Goal: Task Accomplishment & Management: Manage account settings

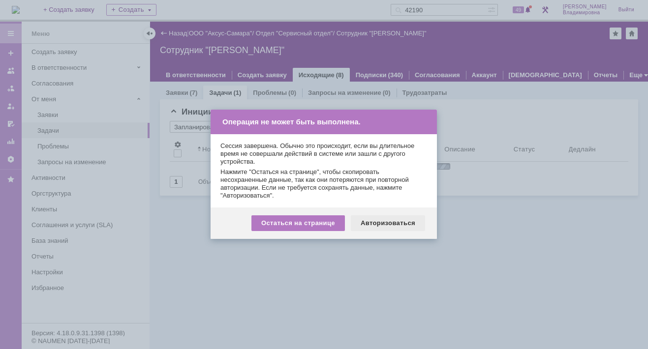
click at [375, 217] on div "Авторизоваться" at bounding box center [388, 224] width 74 height 16
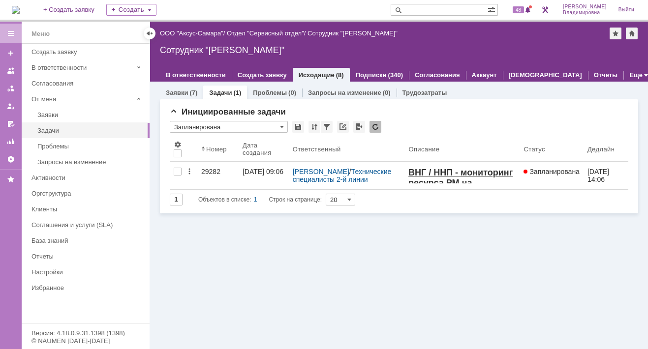
click at [20, 6] on img at bounding box center [16, 10] width 8 height 8
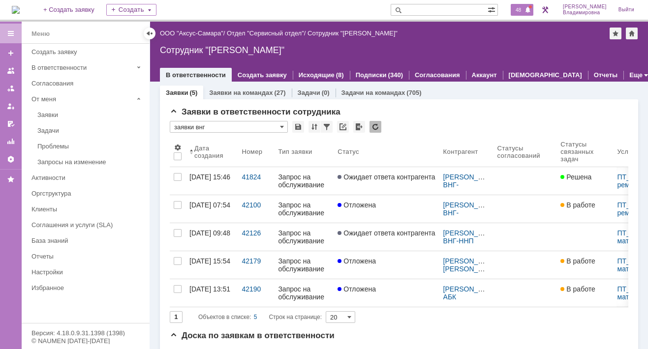
click at [521, 7] on span "48" at bounding box center [518, 9] width 11 height 7
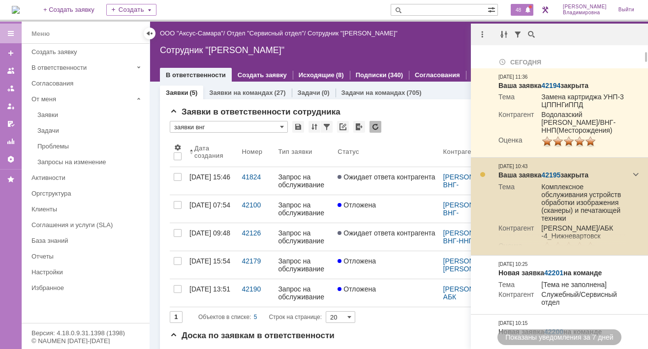
click at [551, 174] on link "42195" at bounding box center [550, 175] width 19 height 8
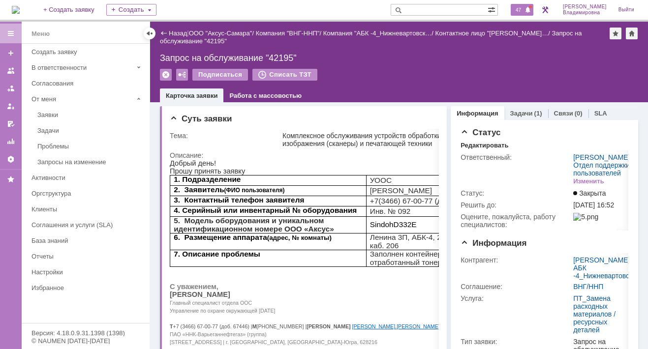
click at [524, 9] on span "47" at bounding box center [518, 9] width 11 height 7
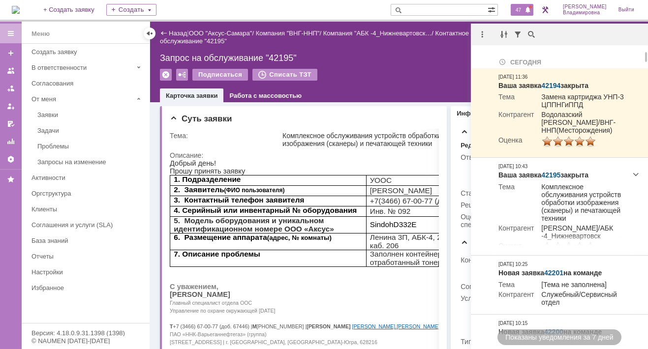
click at [424, 8] on input "text" at bounding box center [439, 10] width 97 height 12
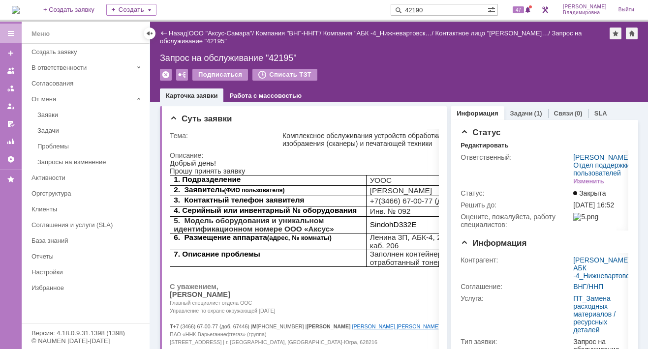
type input "42190"
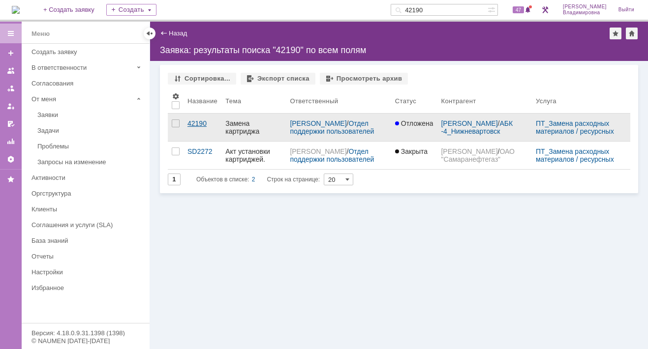
click at [204, 127] on link "42190" at bounding box center [203, 128] width 38 height 28
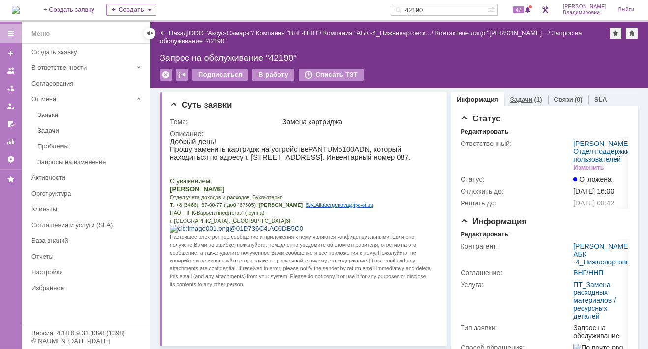
click at [514, 100] on link "Задачи" at bounding box center [521, 99] width 23 height 7
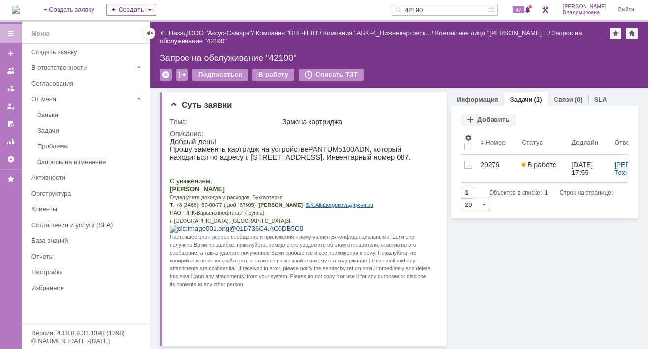
click at [20, 6] on img at bounding box center [16, 10] width 8 height 8
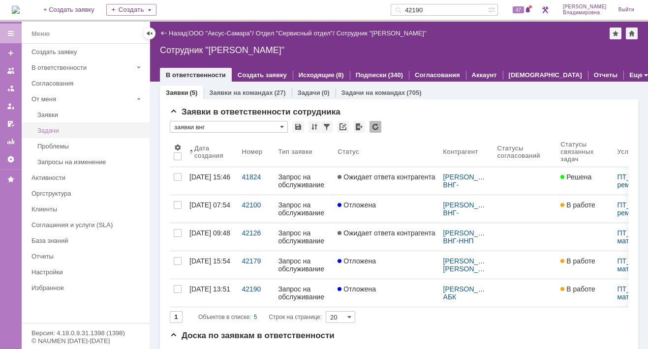
click at [49, 128] on div "Задачи" at bounding box center [90, 130] width 106 height 7
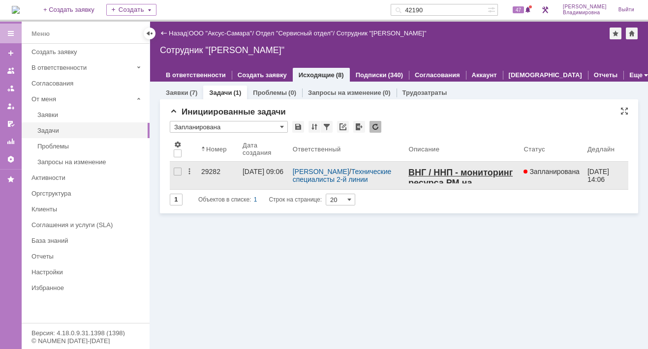
click at [210, 170] on div "29282" at bounding box center [217, 172] width 33 height 8
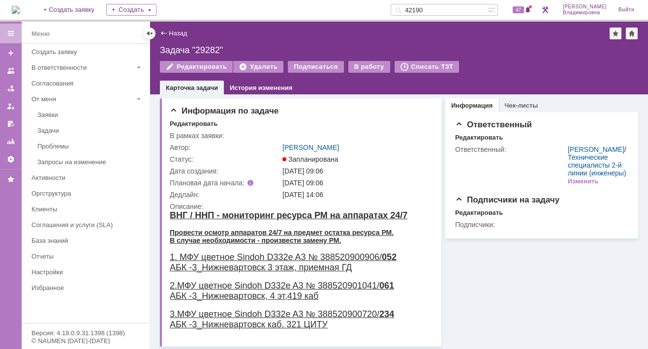
click at [20, 8] on img at bounding box center [16, 10] width 8 height 8
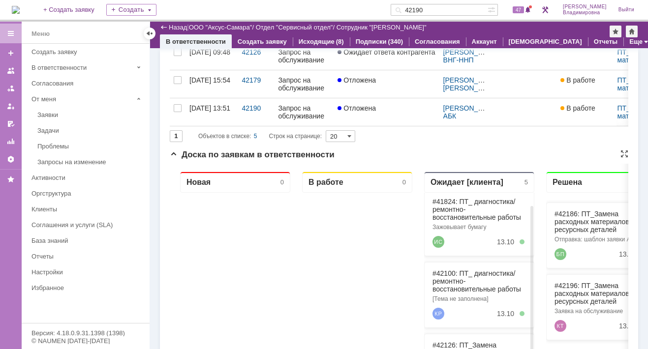
scroll to position [345, 0]
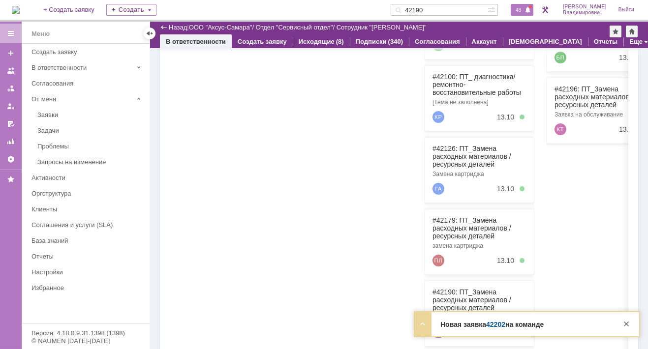
click at [521, 8] on span "48" at bounding box center [518, 9] width 11 height 7
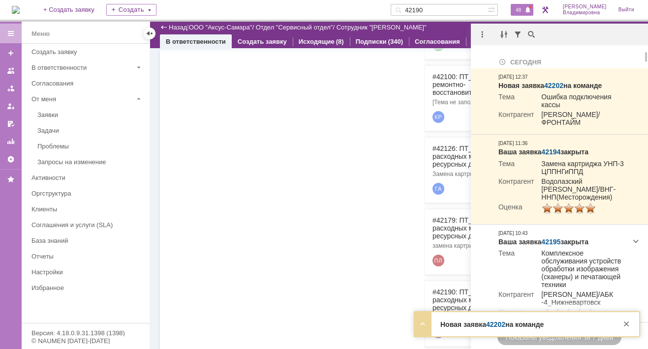
click at [285, 187] on div at bounding box center [235, 174] width 110 height 357
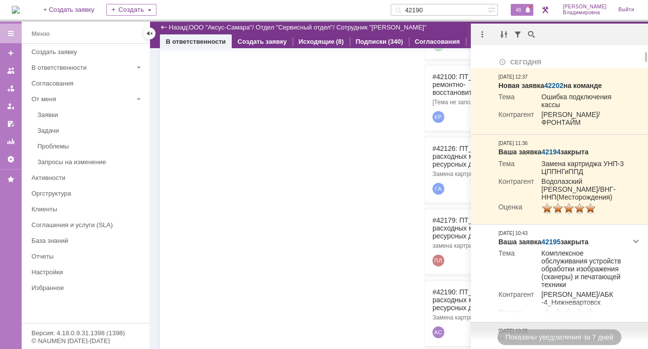
click at [234, 200] on div at bounding box center [235, 174] width 110 height 357
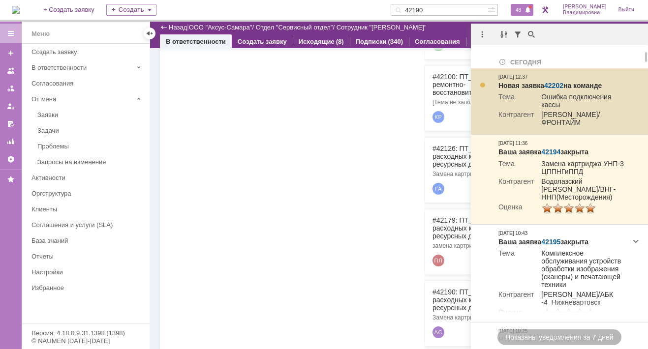
click at [553, 84] on link "42202" at bounding box center [553, 86] width 19 height 8
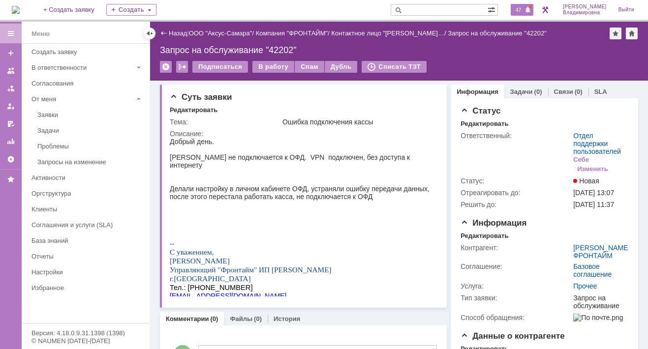
click at [524, 12] on span "47" at bounding box center [518, 9] width 11 height 7
click at [376, 98] on div "Суть заявки" at bounding box center [304, 98] width 269 height 10
click at [522, 9] on span "47" at bounding box center [518, 9] width 11 height 7
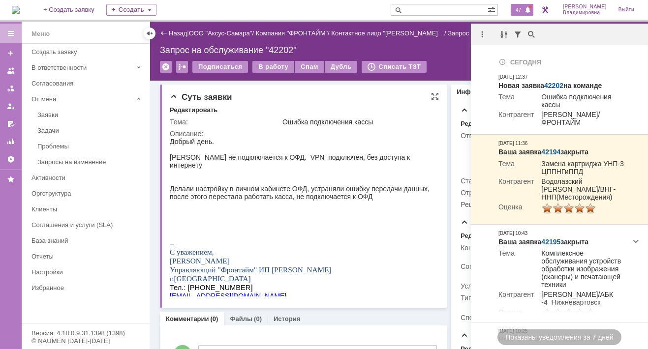
click at [430, 107] on div "Редактировать" at bounding box center [304, 110] width 269 height 9
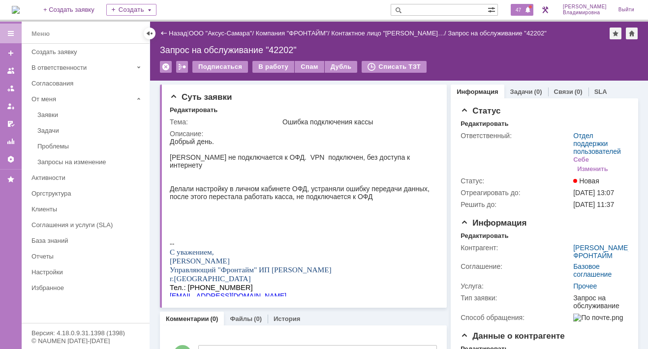
click at [525, 5] on div "47" at bounding box center [522, 10] width 23 height 12
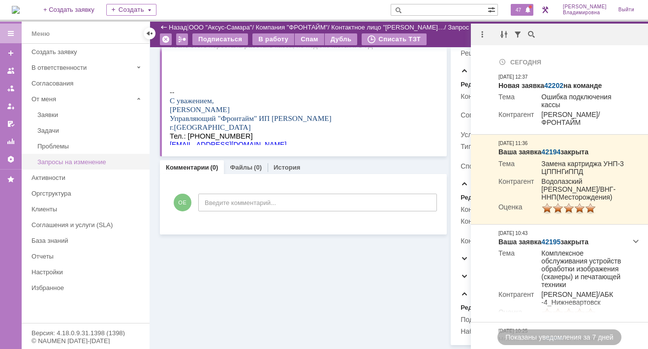
scroll to position [139, 0]
click at [20, 9] on img at bounding box center [16, 10] width 8 height 8
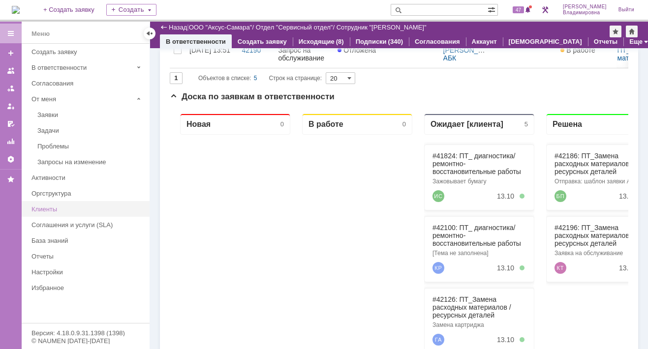
scroll to position [98, 0]
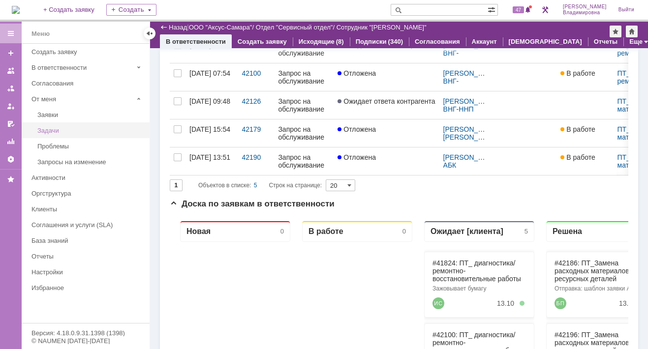
click at [50, 127] on div "Задачи" at bounding box center [90, 130] width 106 height 7
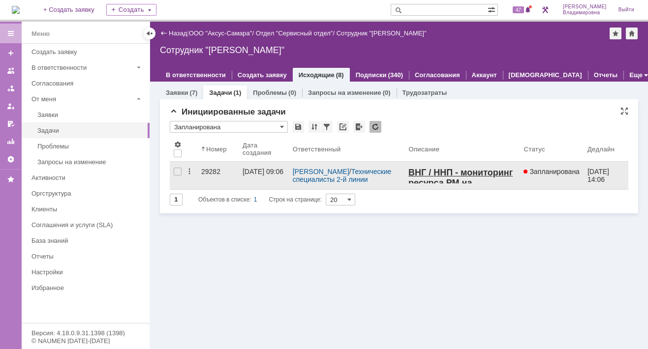
click at [210, 170] on div "29282" at bounding box center [217, 172] width 33 height 8
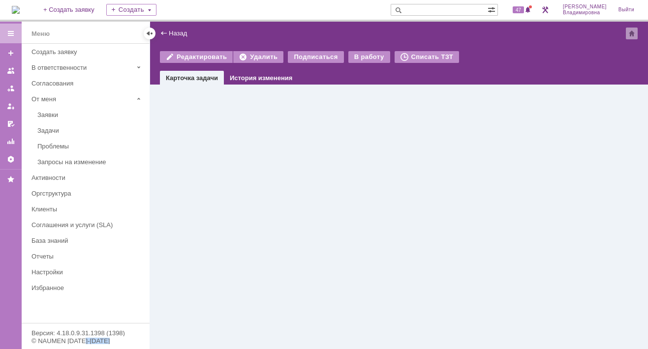
click at [210, 170] on div "Назад | Редактировать Удалить Подписаться В работу Списать ТЗТ task$47094259 Ка…" at bounding box center [399, 186] width 498 height 328
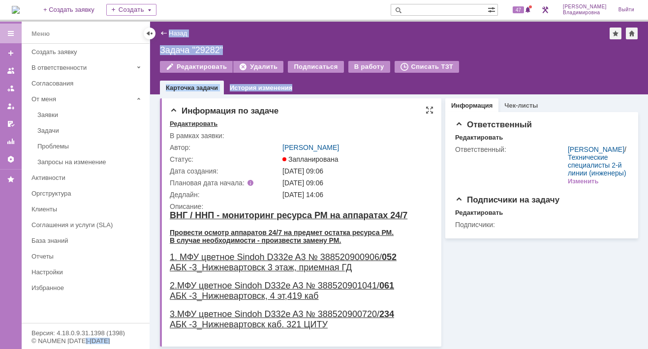
click at [198, 121] on div "Редактировать" at bounding box center [194, 124] width 48 height 8
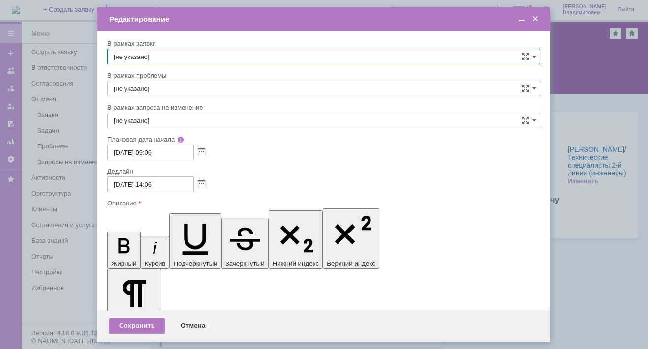
click at [337, 191] on div "Дедлайн 10.10.2025 14:06" at bounding box center [323, 183] width 433 height 32
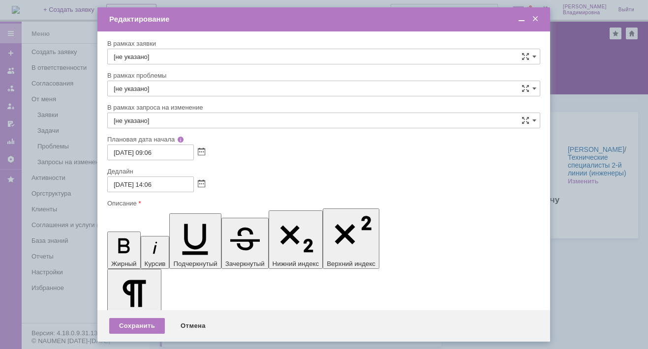
click at [533, 21] on span at bounding box center [536, 19] width 10 height 9
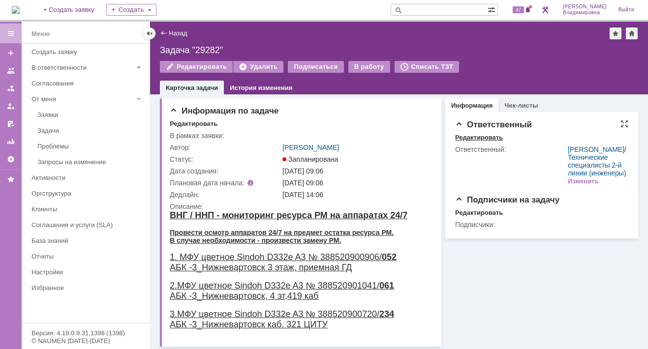
click at [477, 135] on div "Редактировать" at bounding box center [479, 138] width 48 height 8
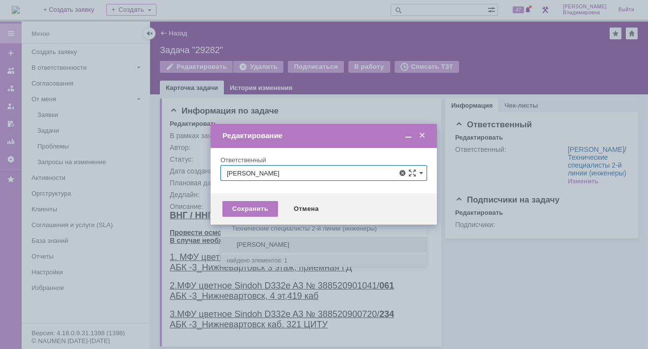
click at [259, 240] on div "[PERSON_NAME]" at bounding box center [324, 245] width 206 height 16
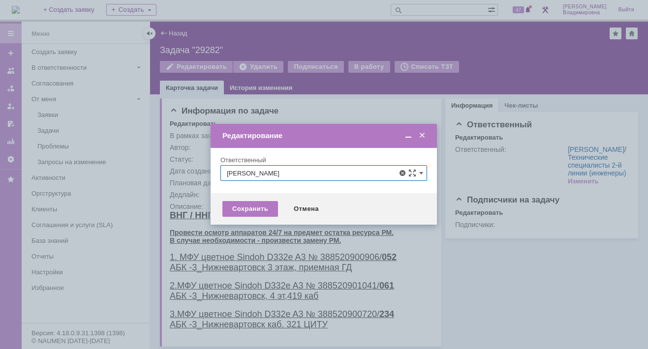
type input "[PERSON_NAME]"
click at [235, 209] on div "Сохранить" at bounding box center [250, 209] width 56 height 16
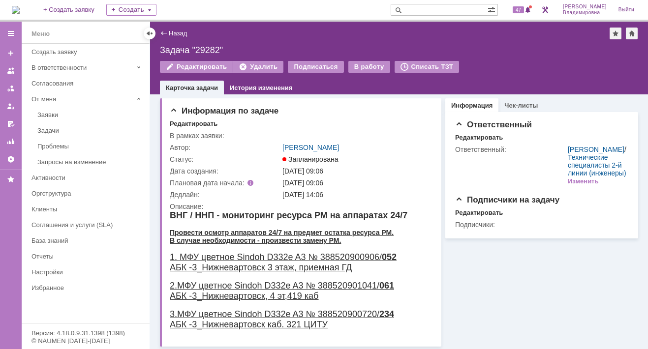
click at [20, 10] on img at bounding box center [16, 10] width 8 height 8
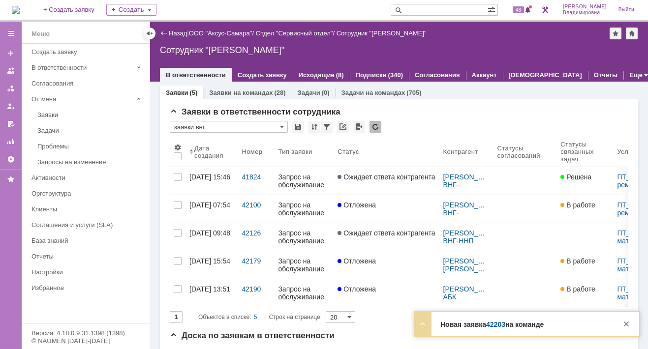
click at [483, 328] on strong "Новая заявка 42203 на команде" at bounding box center [492, 325] width 103 height 8
click at [494, 322] on link "42203" at bounding box center [495, 325] width 19 height 8
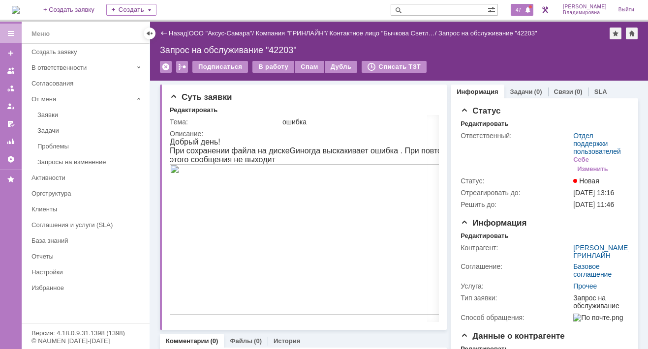
click at [522, 9] on span "47" at bounding box center [518, 9] width 11 height 7
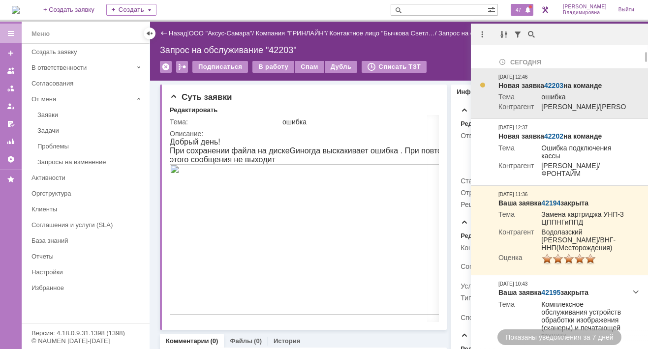
click at [556, 86] on link "42203" at bounding box center [553, 86] width 19 height 8
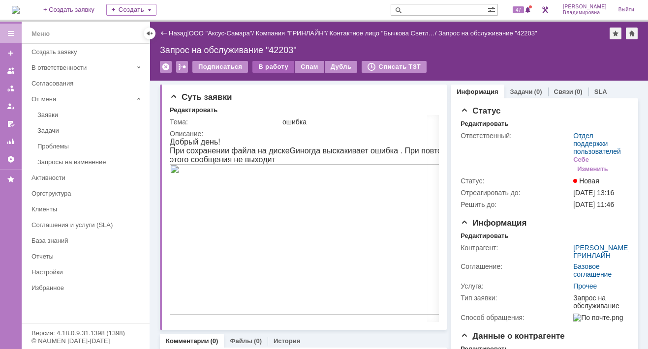
click at [268, 65] on div "В работу" at bounding box center [274, 67] width 42 height 12
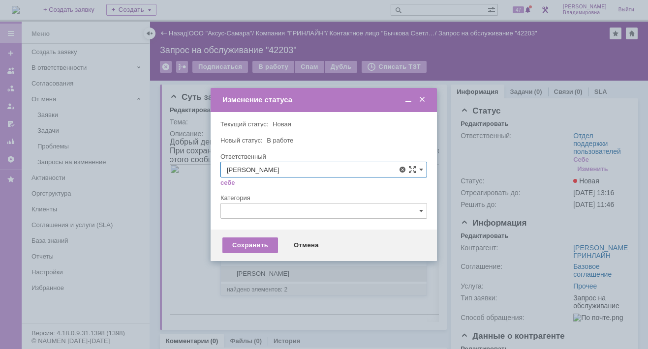
click at [272, 274] on span "[PERSON_NAME]" at bounding box center [324, 274] width 194 height 8
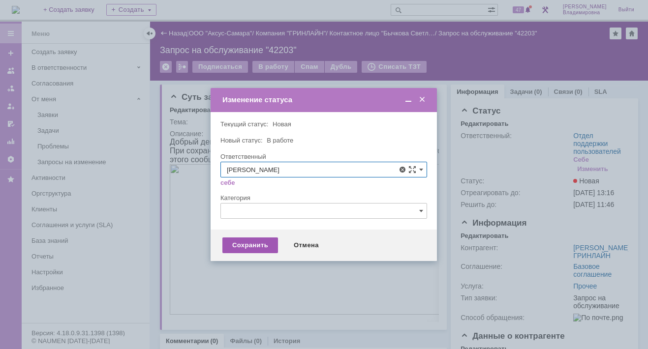
type input "[PERSON_NAME]"
click at [258, 245] on div "Сохранить" at bounding box center [250, 246] width 56 height 16
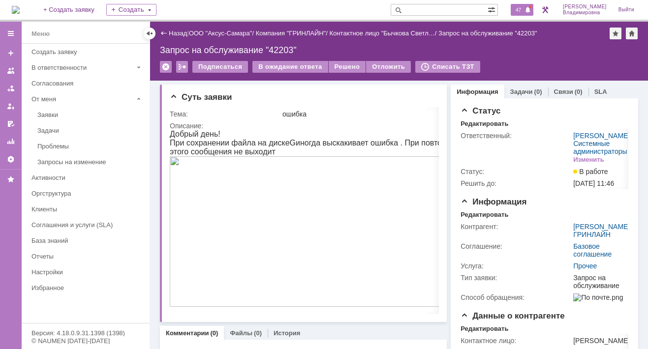
click at [524, 9] on span "47" at bounding box center [518, 9] width 11 height 7
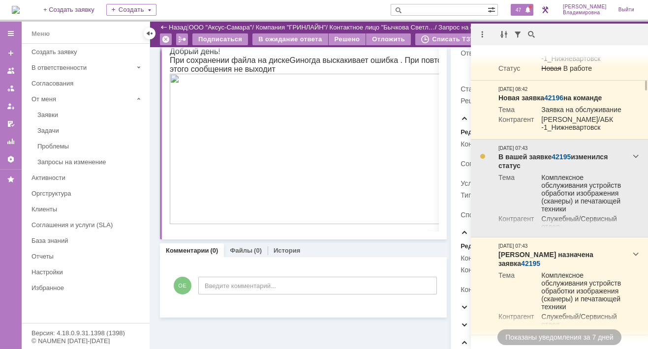
scroll to position [1033, 0]
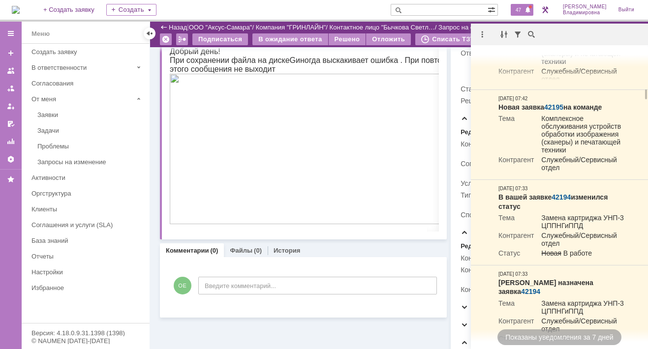
click at [20, 9] on img at bounding box center [16, 10] width 8 height 8
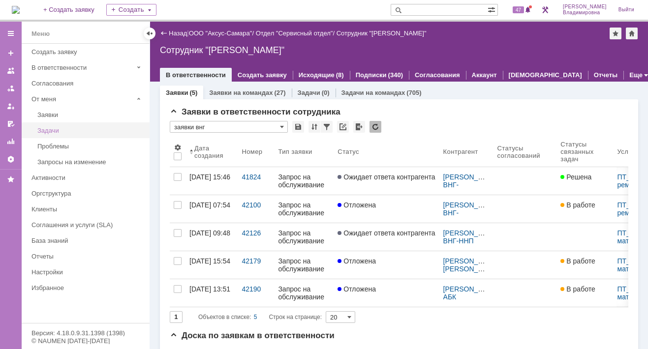
click at [41, 128] on div "Задачи" at bounding box center [90, 130] width 106 height 7
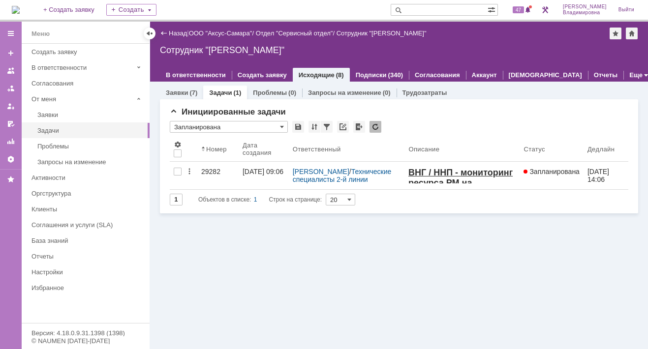
click at [254, 286] on div "Заявки (5) Заявки на командах (27) Задачи (0) Задачи на командах (705) Заявки в…" at bounding box center [399, 216] width 498 height 268
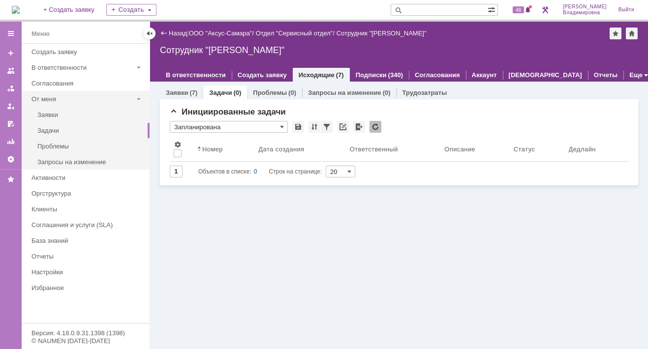
click at [55, 95] on div "От меня" at bounding box center [82, 98] width 101 height 7
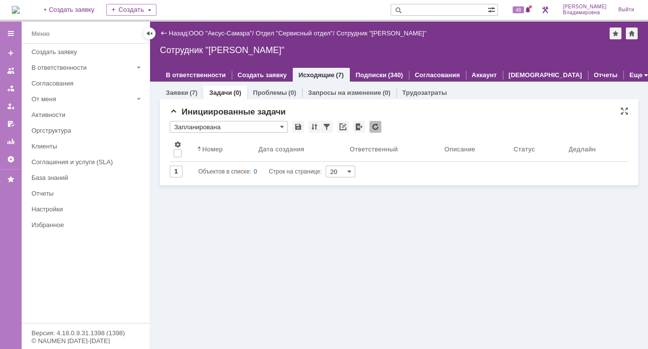
click at [245, 123] on input "Запланирована" at bounding box center [229, 127] width 118 height 12
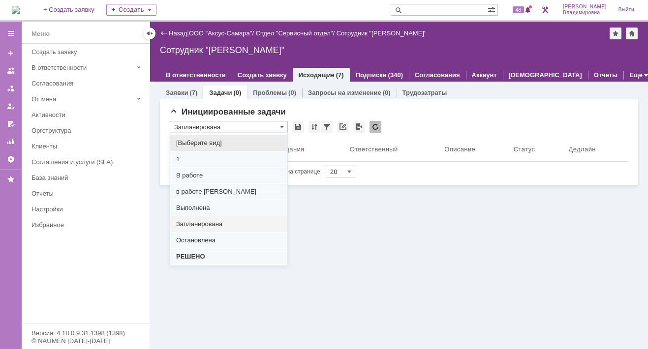
click at [334, 220] on div "Заявки (5) Заявки на командах (27) Задачи (0) Задачи на командах (705) Заявки в…" at bounding box center [399, 216] width 498 height 268
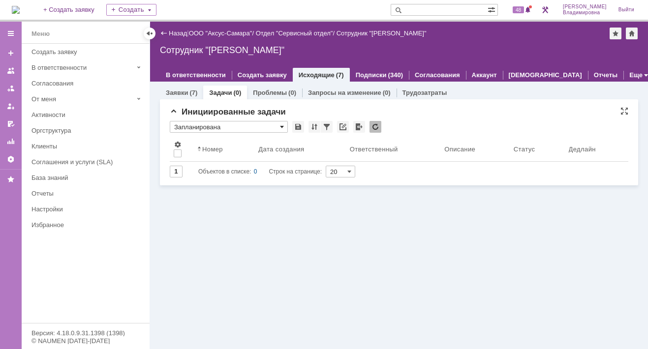
click at [280, 125] on span at bounding box center [282, 127] width 4 height 8
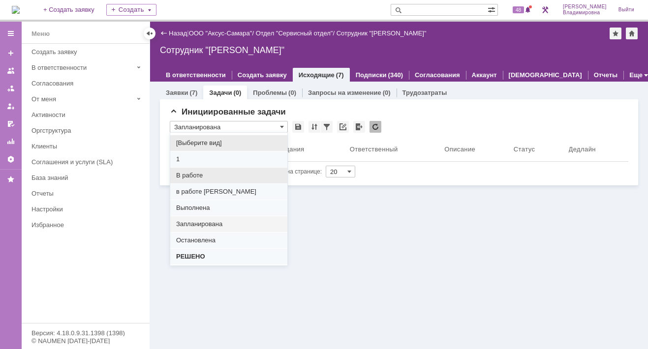
click at [193, 177] on span "В работе" at bounding box center [228, 176] width 105 height 8
type input "В работе"
type input "100"
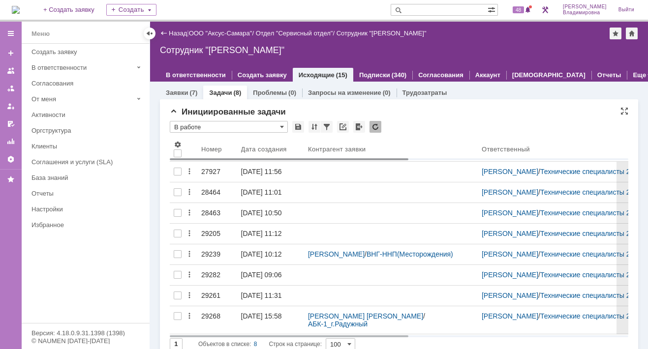
type input "В работе"
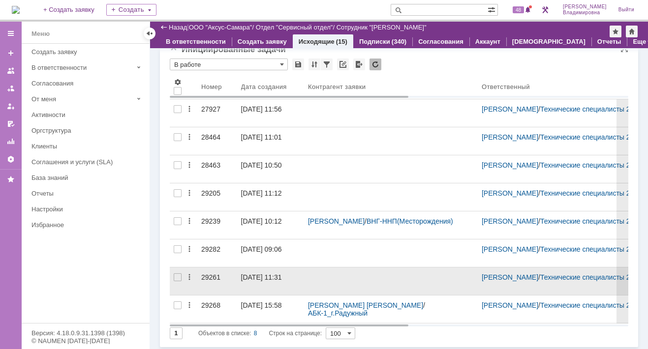
scroll to position [29, 0]
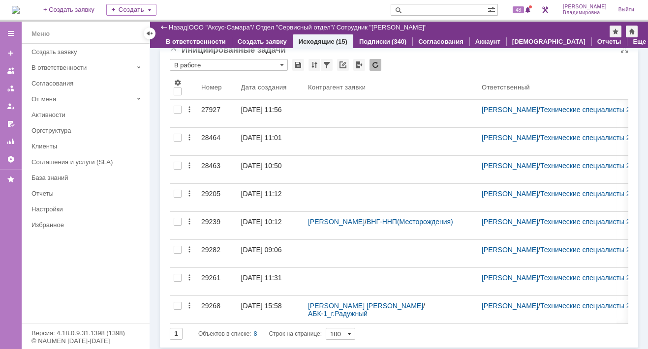
click at [351, 331] on span at bounding box center [350, 334] width 4 height 8
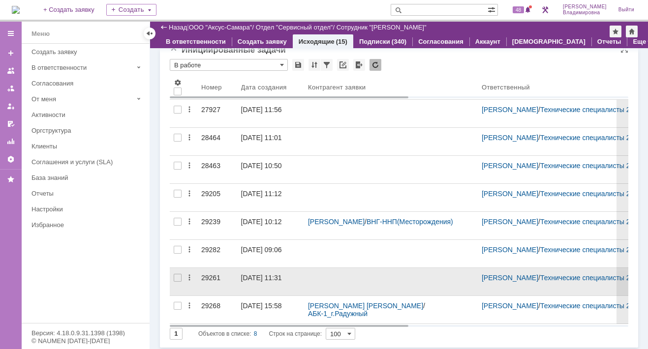
click at [242, 292] on div "* В работе Результаты поиска: 1 Объектов в списке: 8 Строк на странице: 100 Ном…" at bounding box center [399, 199] width 459 height 281
type input "100"
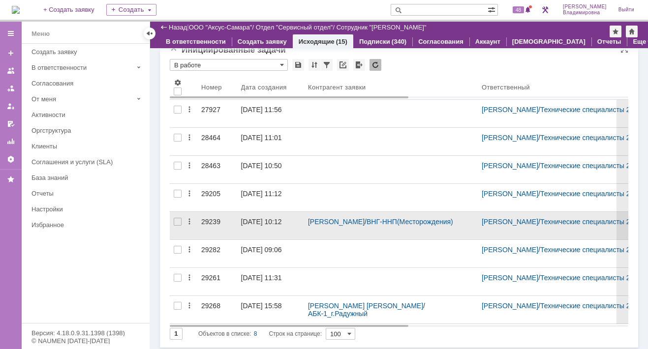
scroll to position [0, 0]
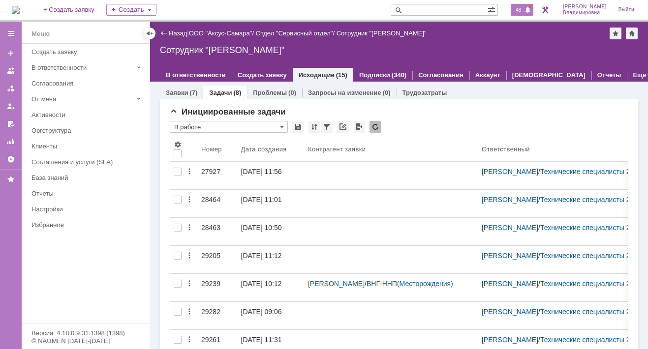
click at [524, 11] on span "48" at bounding box center [518, 9] width 11 height 7
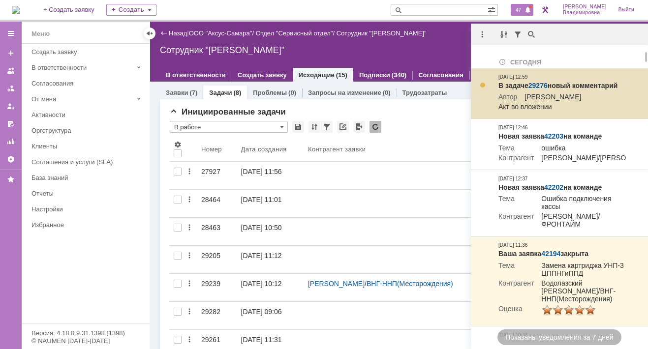
click at [536, 85] on link "29276" at bounding box center [538, 86] width 19 height 8
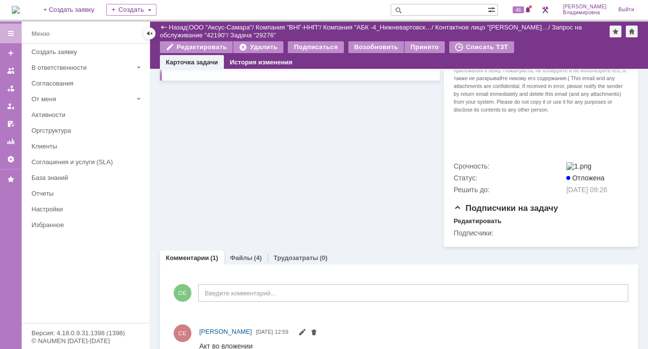
scroll to position [374, 0]
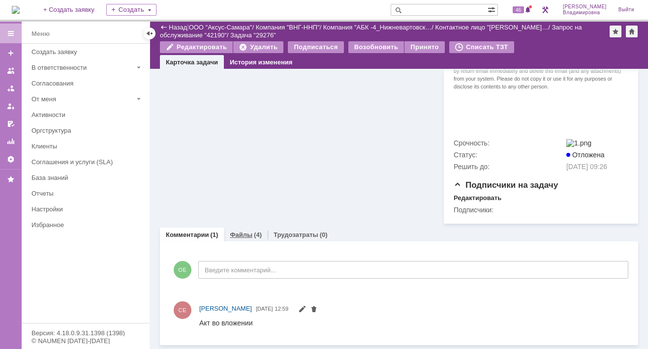
click at [240, 233] on link "Файлы" at bounding box center [241, 234] width 23 height 7
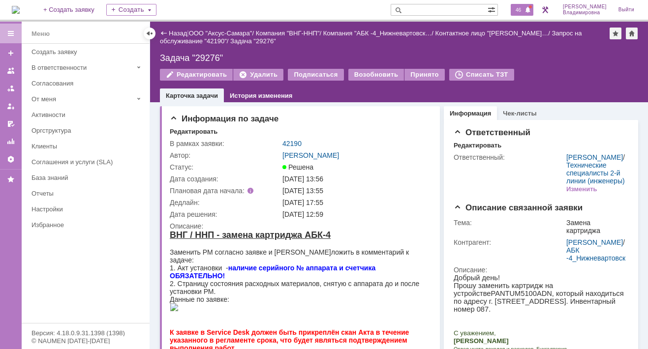
click at [524, 10] on span "46" at bounding box center [518, 9] width 11 height 7
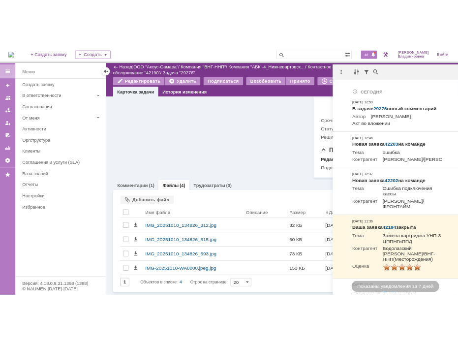
scroll to position [414, 0]
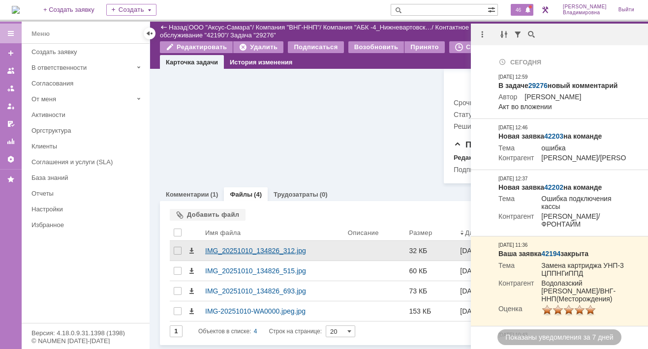
click at [213, 254] on div "IMG_20251010_134826_312.jpg" at bounding box center [272, 251] width 135 height 8
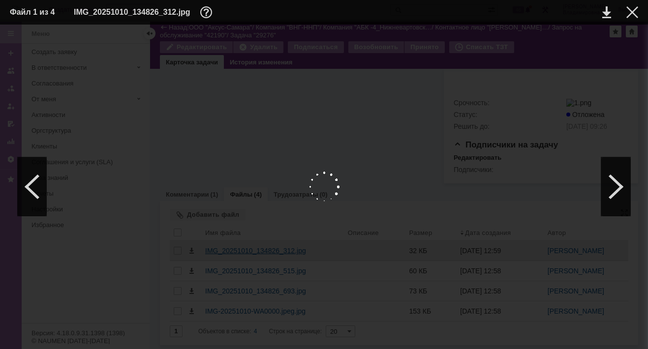
click at [213, 254] on div at bounding box center [324, 186] width 629 height 305
click at [606, 8] on link at bounding box center [607, 12] width 9 height 12
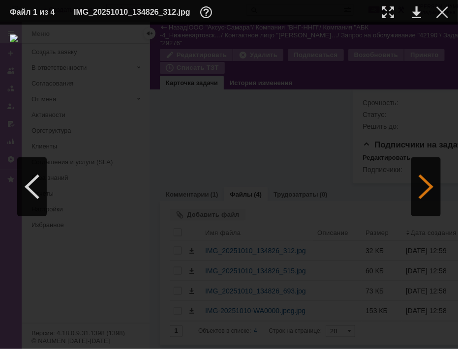
click at [429, 185] on div at bounding box center [427, 187] width 30 height 59
click at [429, 188] on div at bounding box center [427, 187] width 30 height 59
click at [417, 14] on link at bounding box center [417, 12] width 9 height 12
click at [413, 8] on link at bounding box center [417, 12] width 9 height 12
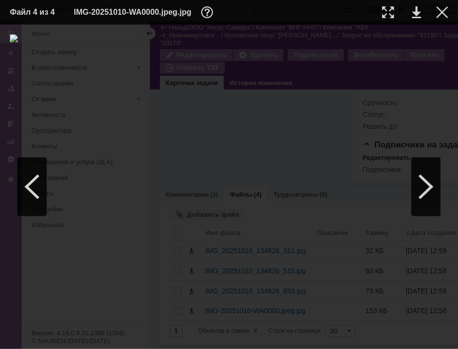
click at [250, 115] on img at bounding box center [229, 186] width 439 height 305
click at [415, 14] on link at bounding box center [417, 12] width 9 height 12
click at [443, 9] on div at bounding box center [443, 12] width 12 height 12
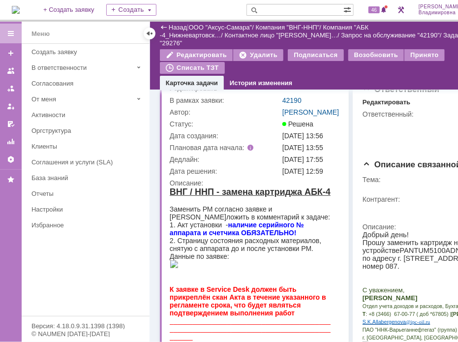
scroll to position [0, 0]
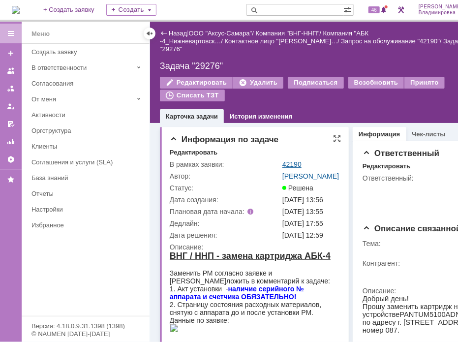
click at [298, 163] on link "42190" at bounding box center [292, 164] width 19 height 8
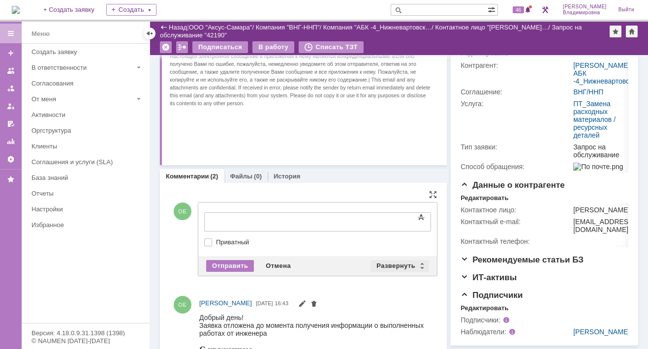
click at [392, 260] on div "Развернуть" at bounding box center [400, 266] width 59 height 12
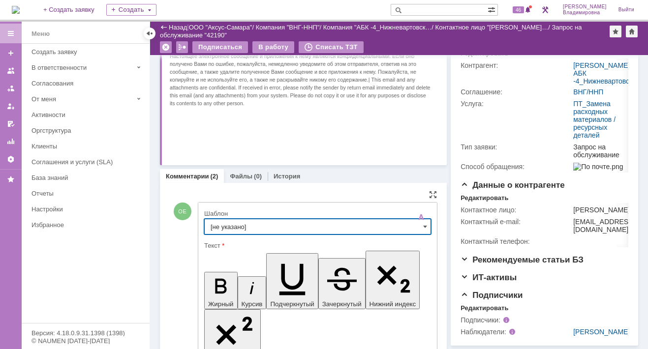
click at [231, 225] on input "[не указано]" at bounding box center [317, 227] width 227 height 16
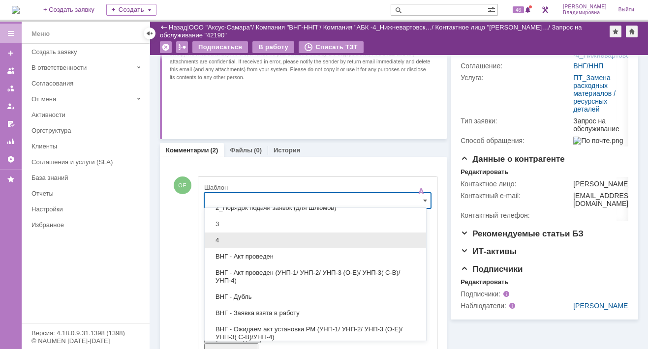
scroll to position [98, 0]
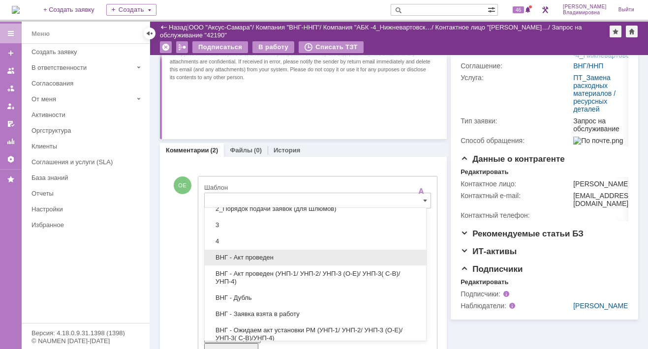
click at [236, 250] on div "ВНГ - Акт проведен" at bounding box center [316, 258] width 222 height 16
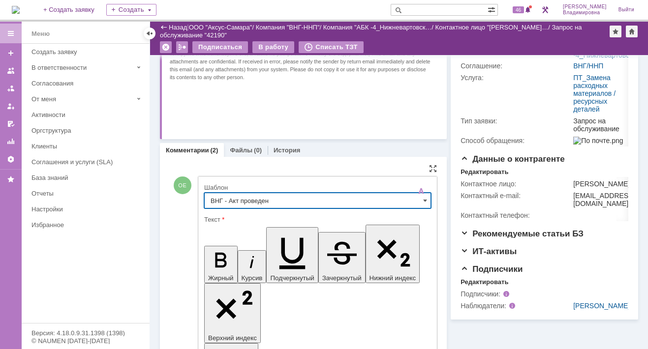
type input "ВНГ - Акт проведен"
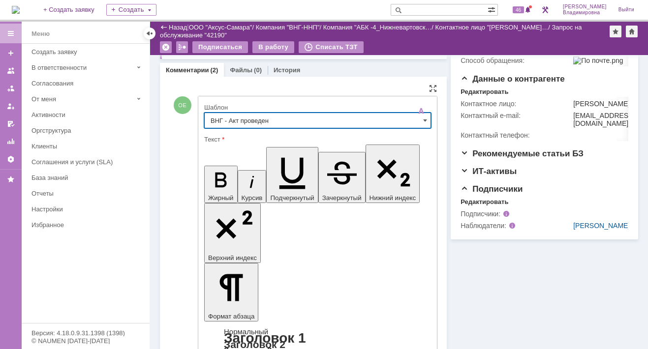
scroll to position [322, 0]
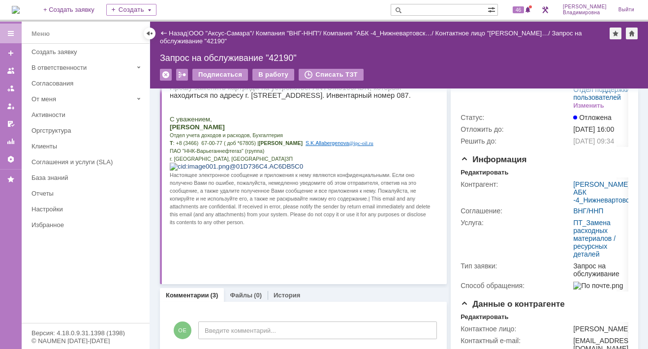
scroll to position [0, 0]
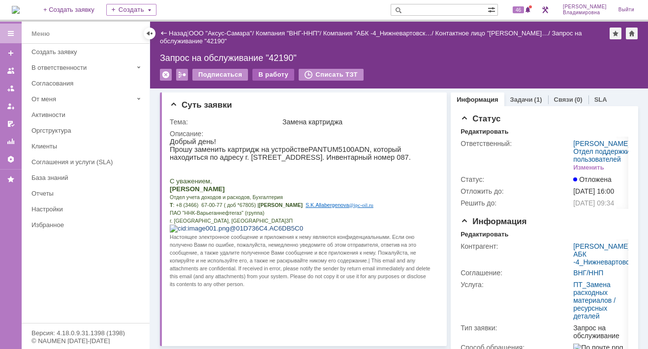
click at [270, 74] on div "В работу" at bounding box center [274, 75] width 42 height 12
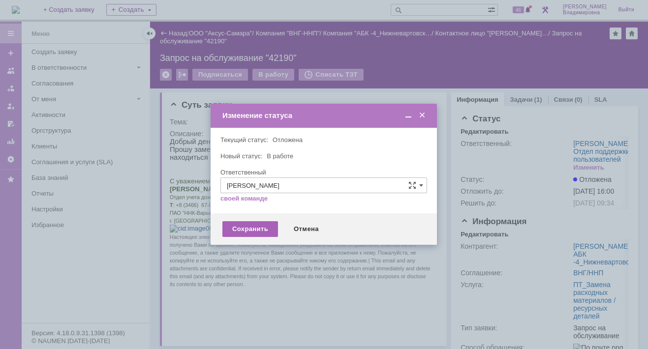
click at [248, 230] on div "Сохранить" at bounding box center [250, 230] width 56 height 16
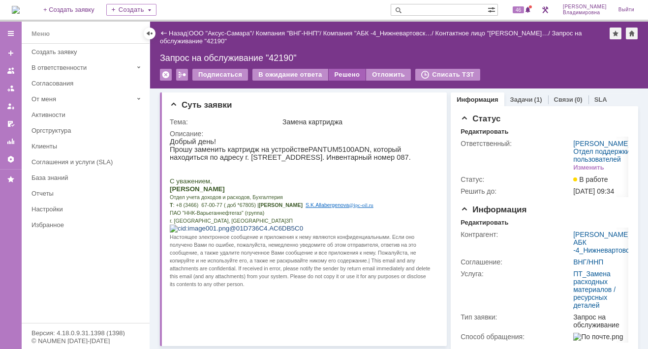
click at [346, 74] on div "Решено" at bounding box center [347, 75] width 37 height 12
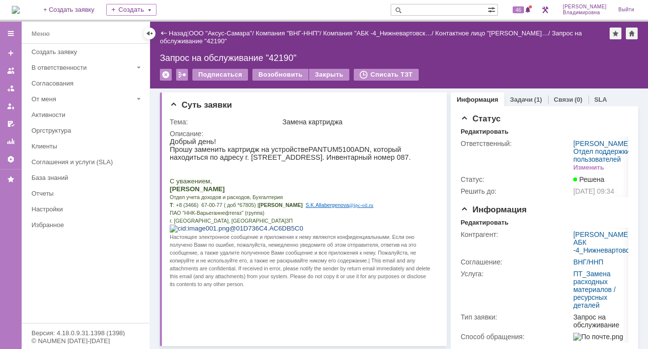
click at [447, 10] on input "text" at bounding box center [439, 10] width 97 height 12
type input "41824"
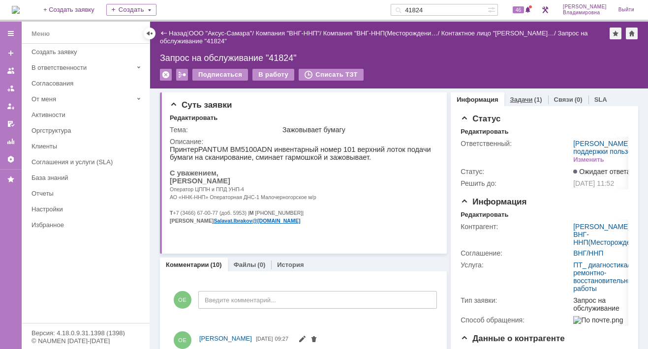
click at [521, 98] on link "Задачи" at bounding box center [521, 99] width 23 height 7
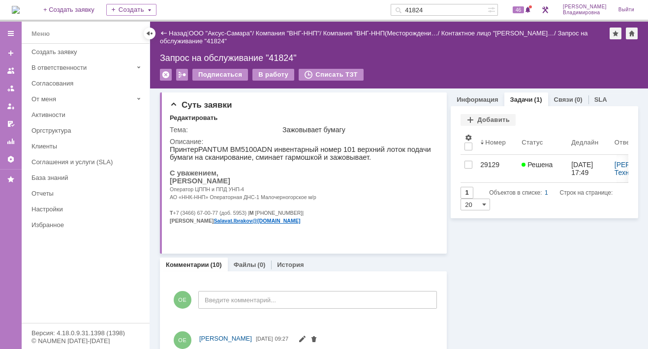
drag, startPoint x: 438, startPoint y: 9, endPoint x: 409, endPoint y: 8, distance: 28.6
click at [409, 8] on div "41824" at bounding box center [439, 10] width 97 height 12
click at [364, 185] on p "Ибраков Салават Рауфович" at bounding box center [301, 181] width 262 height 8
click at [523, 11] on span "46" at bounding box center [518, 9] width 11 height 7
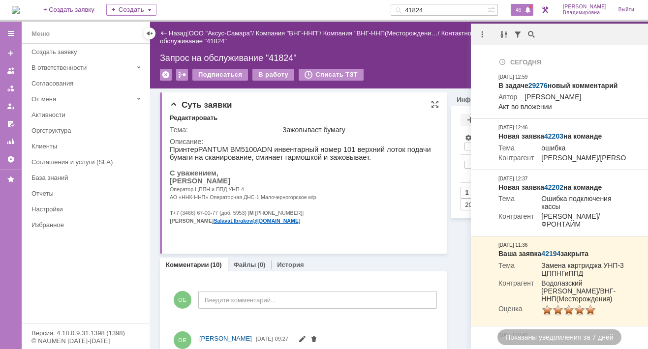
click at [284, 154] on p "Принтер PANTUM BM 5100 ADN инвентарный номер 101 верхний лоток подачи бумаги на…" at bounding box center [301, 154] width 262 height 16
click at [345, 108] on div "Суть заявки" at bounding box center [304, 105] width 269 height 10
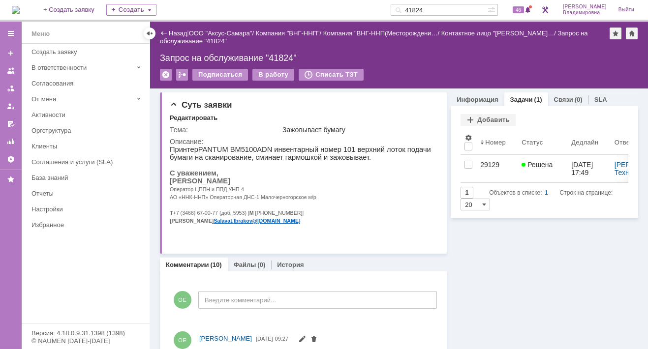
click at [20, 6] on img at bounding box center [16, 10] width 8 height 8
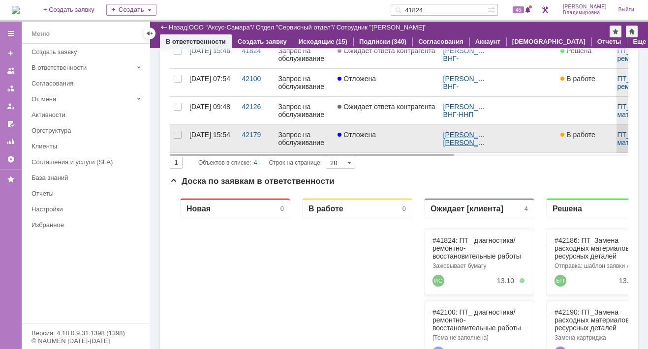
scroll to position [241, 0]
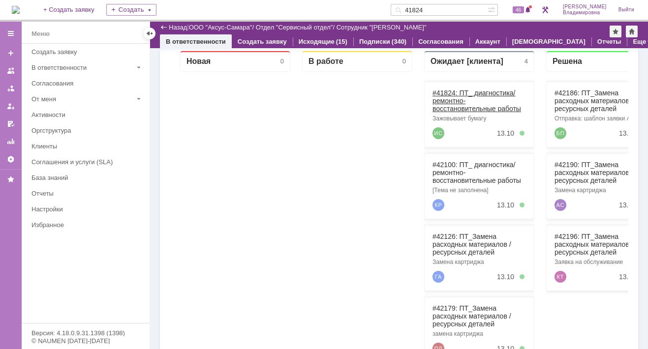
click at [450, 92] on link "#41824: ПТ_ диагностика/ ремонтно-восстановительные работы" at bounding box center [477, 101] width 89 height 24
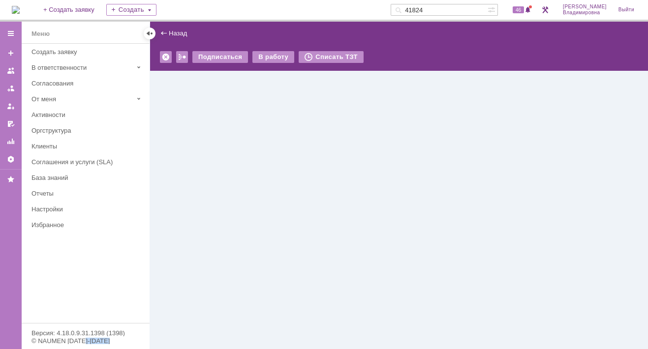
click at [450, 91] on div "Назад | Подписаться В работу Списать ТЗТ serviceCall$46734710 Карточка заявки" at bounding box center [399, 186] width 498 height 328
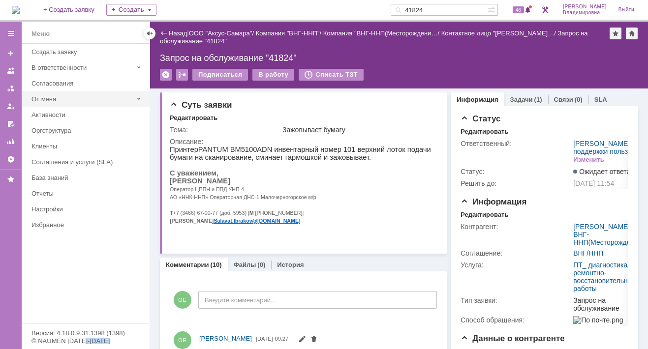
click at [46, 97] on div "От меня" at bounding box center [82, 98] width 101 height 7
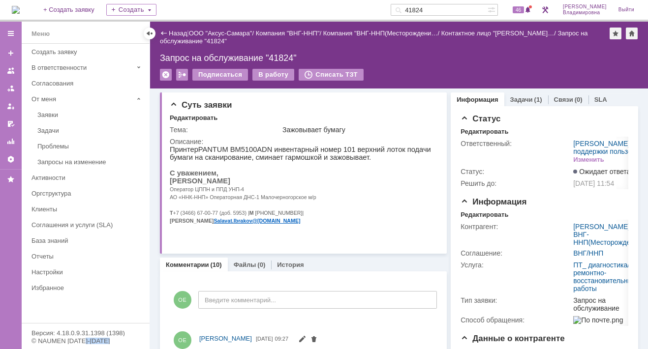
drag, startPoint x: 53, startPoint y: 126, endPoint x: 46, endPoint y: 136, distance: 12.7
click at [53, 127] on div "Задачи" at bounding box center [90, 130] width 106 height 7
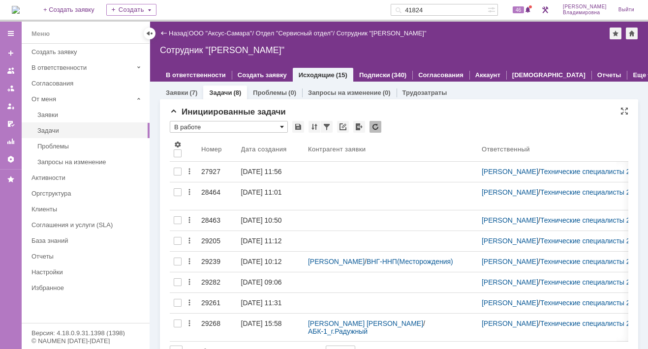
click at [282, 125] on span at bounding box center [282, 127] width 4 height 8
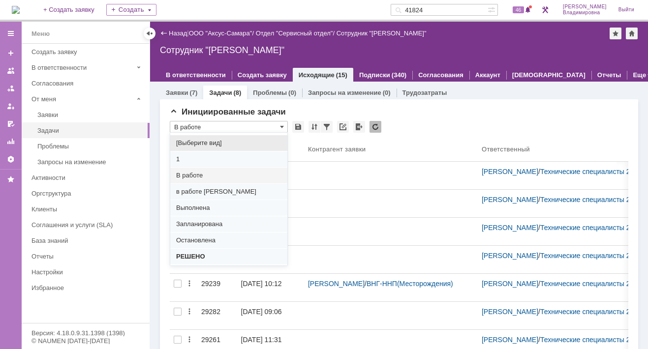
click at [190, 222] on span "Запланирована" at bounding box center [228, 225] width 105 height 8
type input "Запланирована"
type input "20"
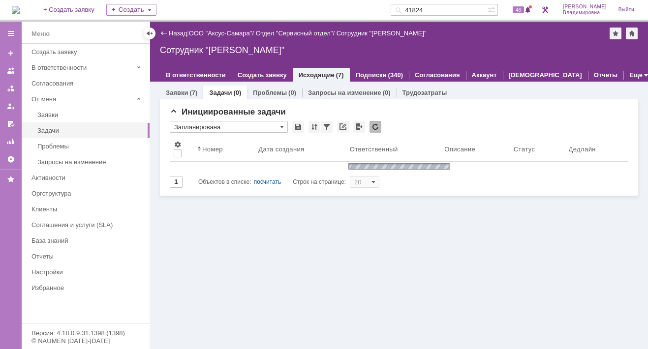
type input "Запланирована"
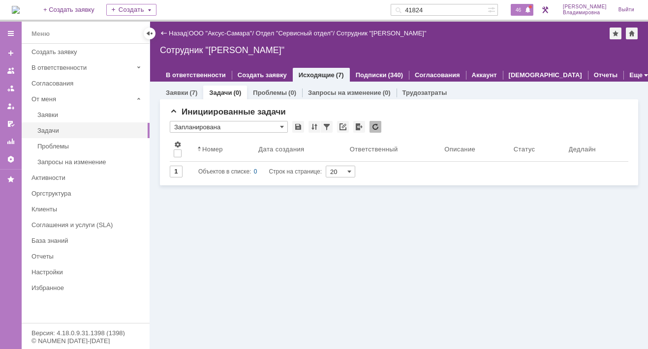
click at [521, 7] on span "46" at bounding box center [518, 9] width 11 height 7
drag, startPoint x: 338, startPoint y: 247, endPoint x: 321, endPoint y: 201, distance: 49.2
click at [338, 247] on div "Заявки (7) Задачи (0) Проблемы (0) Запросы на изменение (0) Трудозатраты Иниции…" at bounding box center [399, 216] width 498 height 268
click at [20, 11] on img at bounding box center [16, 10] width 8 height 8
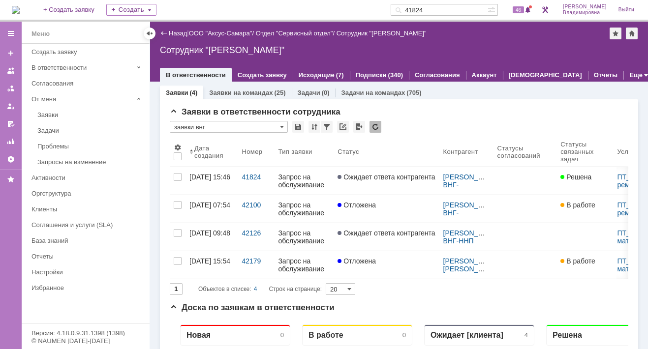
click at [442, 6] on input "41824" at bounding box center [439, 10] width 97 height 12
click at [443, 9] on input "41824" at bounding box center [439, 10] width 97 height 12
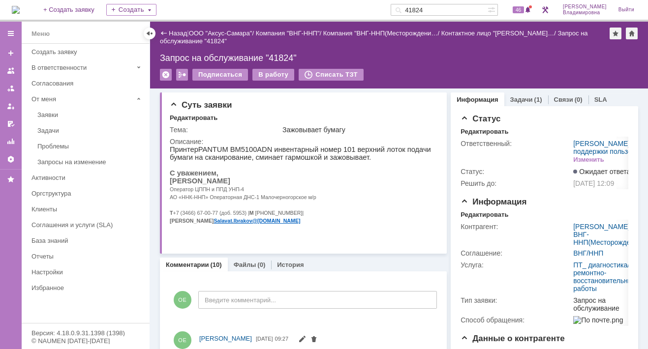
scroll to position [49, 0]
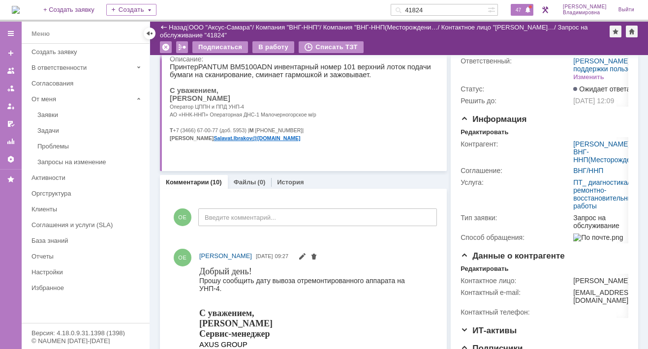
click at [524, 5] on div "47" at bounding box center [522, 10] width 23 height 12
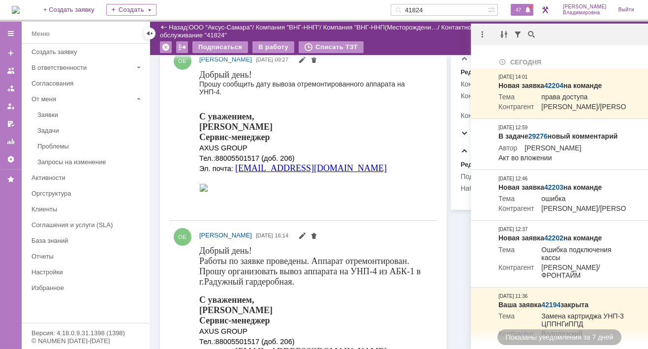
scroll to position [0, 0]
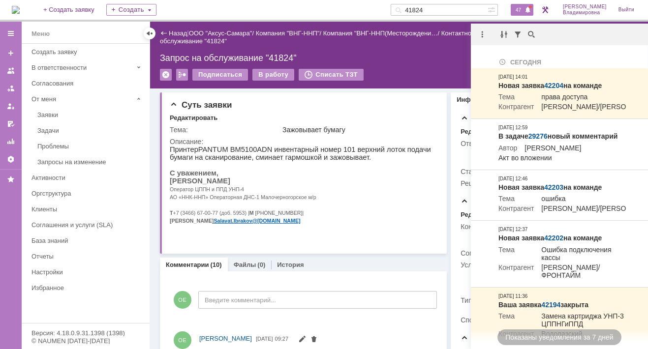
click at [519, 6] on span "47" at bounding box center [518, 9] width 11 height 7
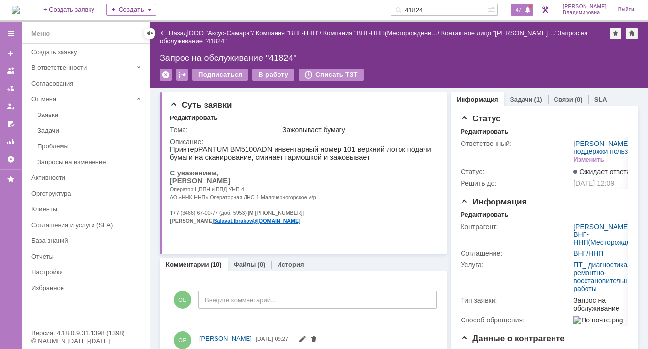
click at [523, 9] on span "47" at bounding box center [518, 9] width 11 height 7
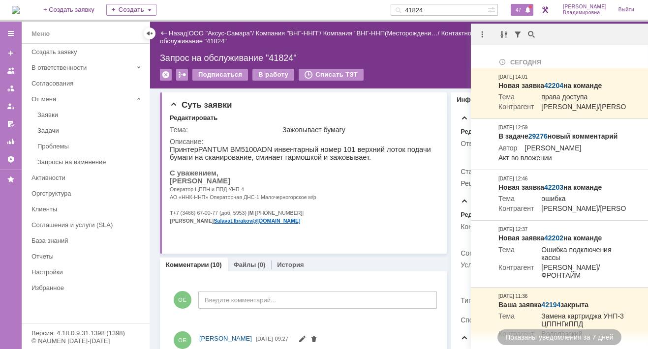
click at [20, 6] on img at bounding box center [16, 10] width 8 height 8
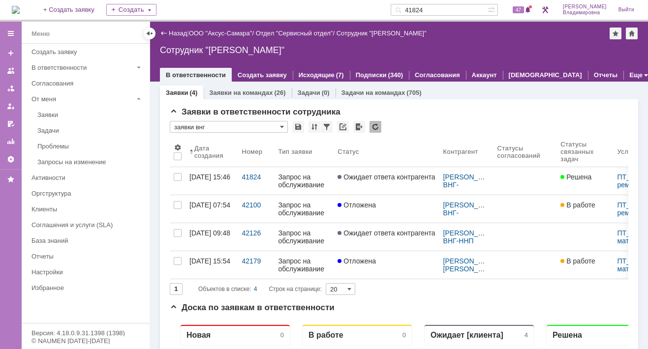
click at [442, 7] on input "41824" at bounding box center [439, 10] width 97 height 12
click at [447, 10] on input "41824" at bounding box center [439, 10] width 97 height 12
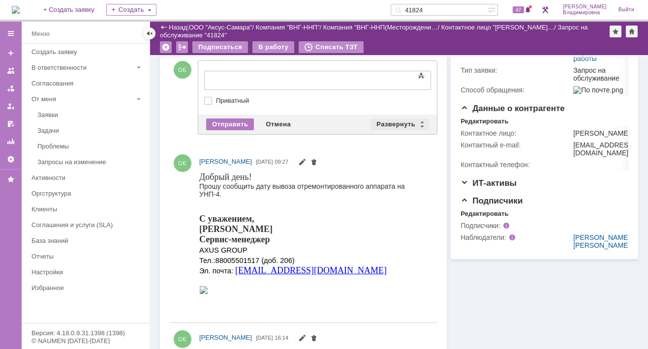
click at [399, 119] on div "Развернуть" at bounding box center [400, 125] width 59 height 12
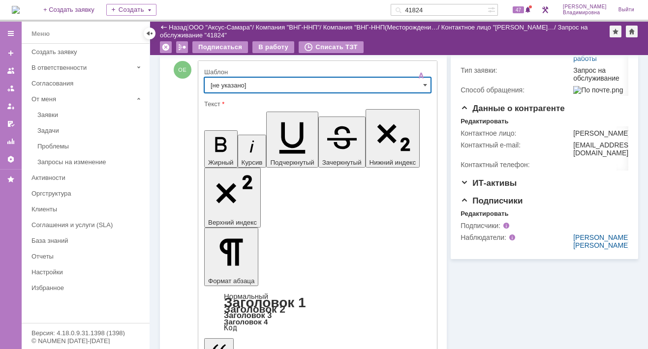
click at [212, 85] on input "[не указано]" at bounding box center [317, 85] width 227 height 16
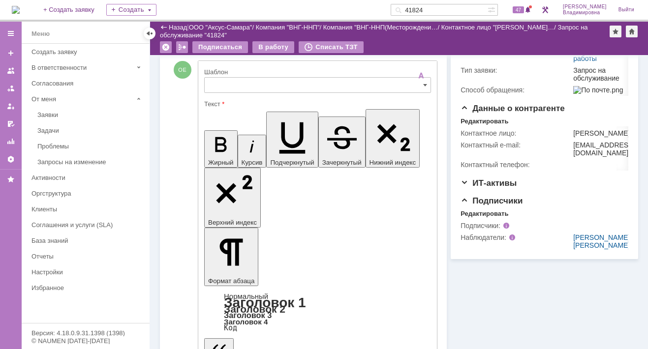
type input "[не указано]"
click at [423, 84] on span at bounding box center [425, 85] width 4 height 8
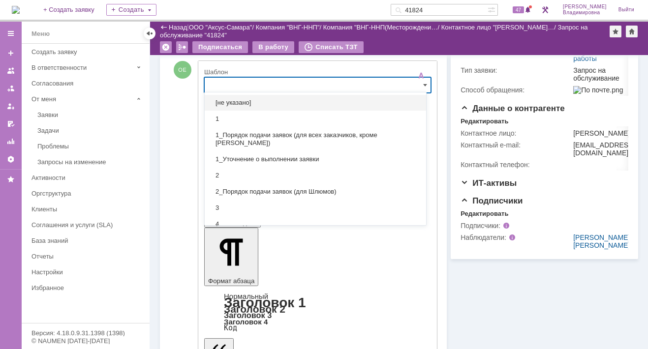
click at [220, 81] on input "text" at bounding box center [317, 85] width 227 height 16
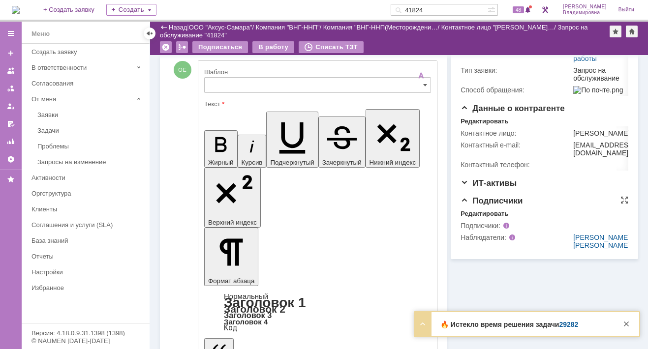
click at [511, 252] on td "Наблюдатели:" at bounding box center [516, 242] width 111 height 20
type input "[не указано]"
click at [477, 326] on strong "🔥 Истекло время решения задачи 29282" at bounding box center [510, 325] width 138 height 8
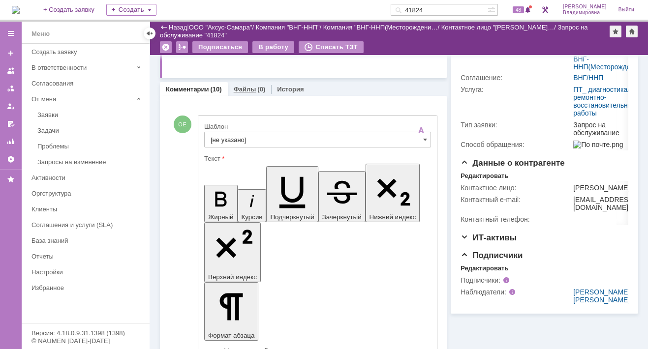
scroll to position [98, 0]
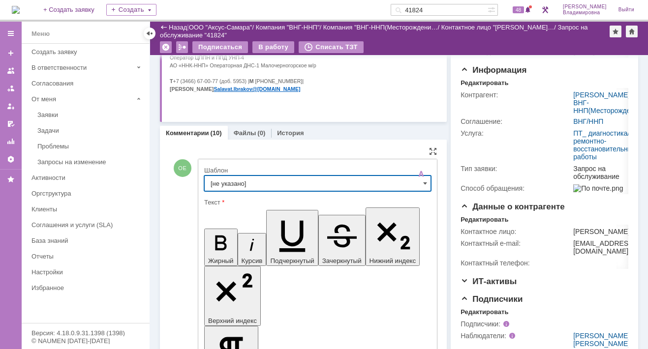
click at [217, 188] on input "[не указано]" at bounding box center [317, 184] width 227 height 16
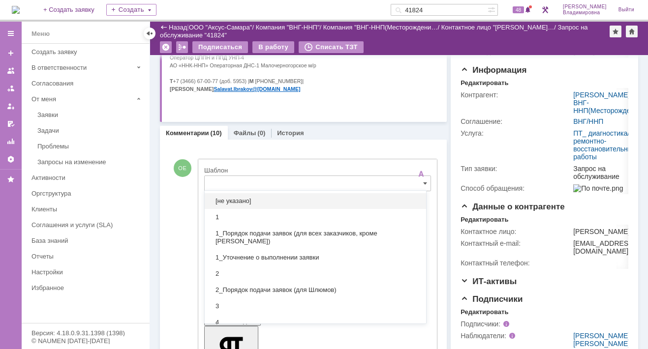
drag, startPoint x: 252, startPoint y: 88, endPoint x: 291, endPoint y: 89, distance: 39.4
click at [291, 84] on span "+7 (929) 204-64-95" at bounding box center [278, 81] width 47 height 6
copy span "+7 (929) 204-64-95"
click at [418, 181] on input "text" at bounding box center [317, 184] width 227 height 16
click at [423, 181] on span at bounding box center [425, 184] width 4 height 8
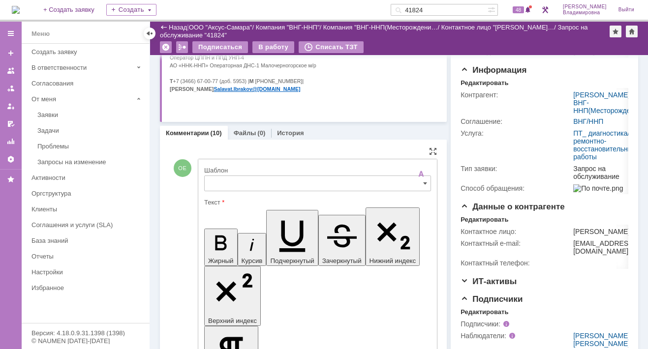
type input "[не указано]"
click at [423, 182] on span at bounding box center [425, 184] width 4 height 8
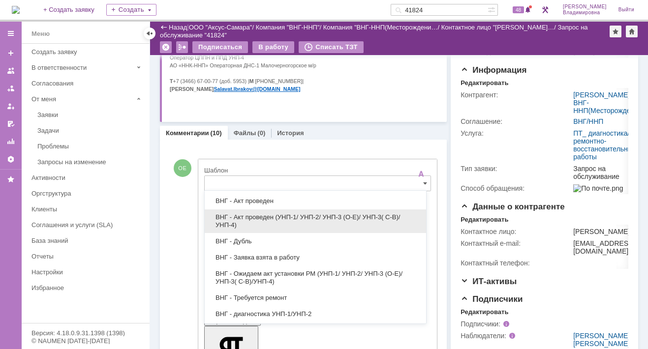
scroll to position [148, 0]
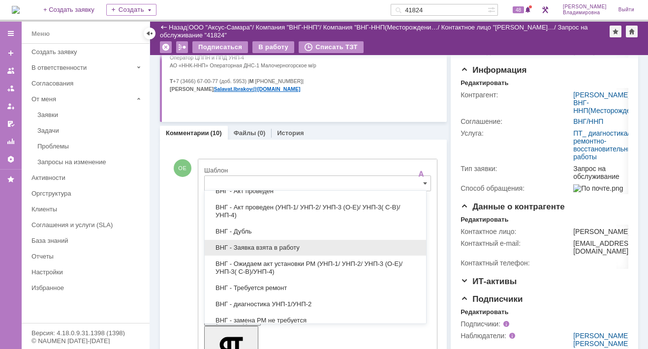
click at [237, 245] on span "ВНГ - Заявка взята в работу" at bounding box center [316, 248] width 210 height 8
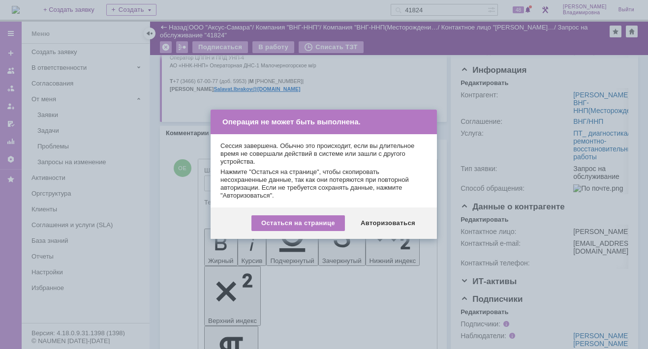
type input "ВНГ - Заявка взята в работу"
click at [394, 220] on div "Авторизоваться" at bounding box center [388, 224] width 74 height 16
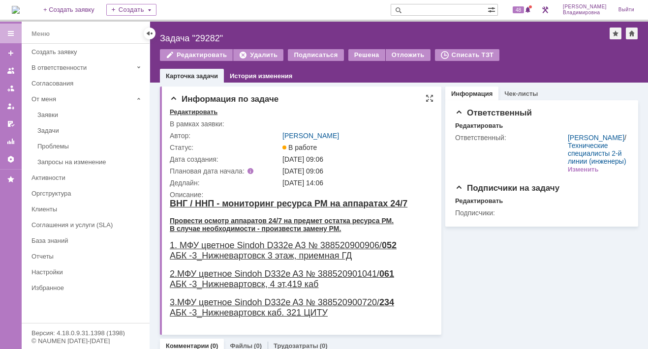
click at [197, 109] on div "Редактировать" at bounding box center [194, 112] width 48 height 8
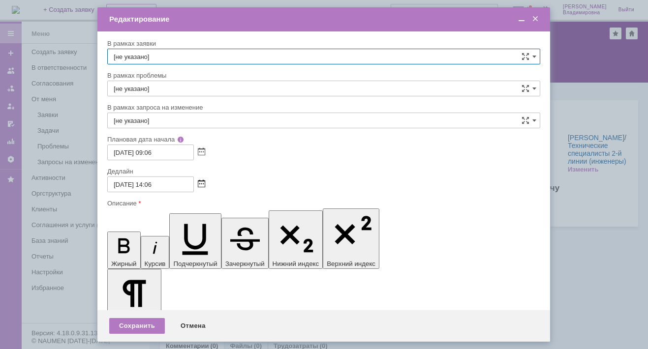
click at [200, 182] on span at bounding box center [201, 185] width 7 height 8
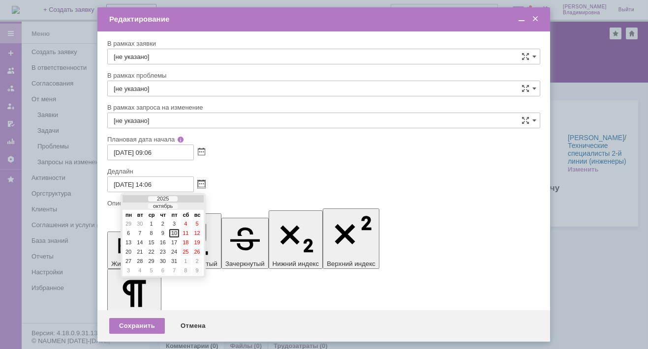
click at [172, 229] on div "10" at bounding box center [174, 233] width 10 height 8
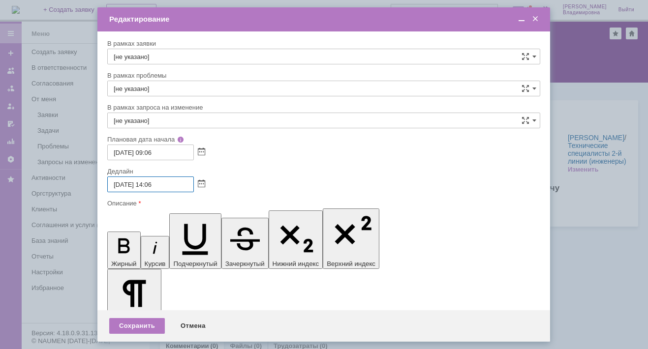
click at [153, 183] on input "[DATE] 14:06" at bounding box center [150, 185] width 87 height 16
type input "10.10.2025 16:06"
click at [146, 324] on div "Сохранить" at bounding box center [137, 326] width 56 height 16
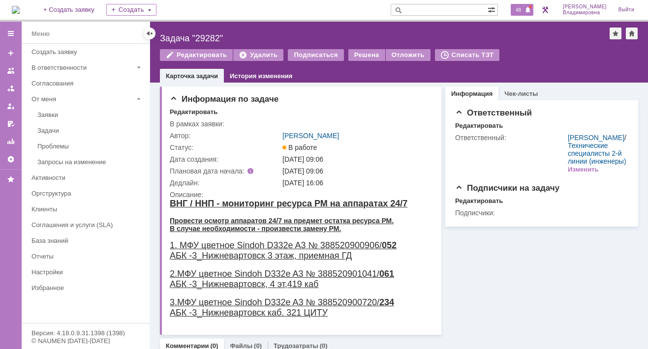
click at [521, 10] on span "48" at bounding box center [518, 9] width 11 height 7
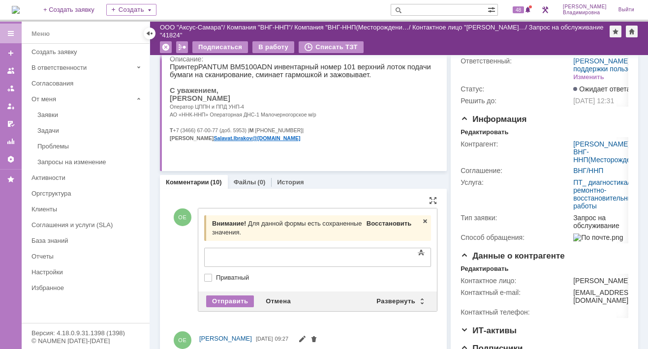
click at [382, 222] on span "Восстановить" at bounding box center [389, 223] width 45 height 7
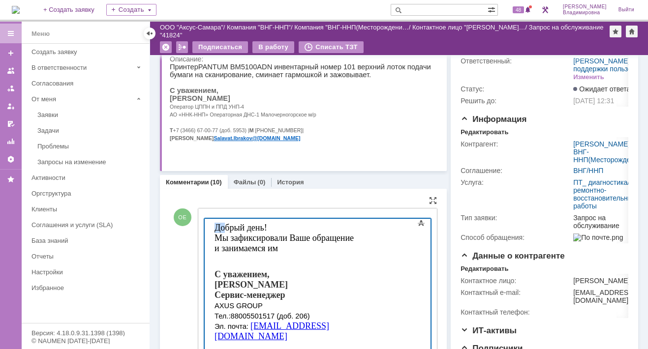
drag, startPoint x: 215, startPoint y: 226, endPoint x: 224, endPoint y: 232, distance: 11.3
click at [224, 232] on font "Добрый день!" at bounding box center [240, 227] width 53 height 10
click at [222, 250] on font "Мы зафиксировали Ваше обращение и занимаемся им" at bounding box center [283, 243] width 139 height 20
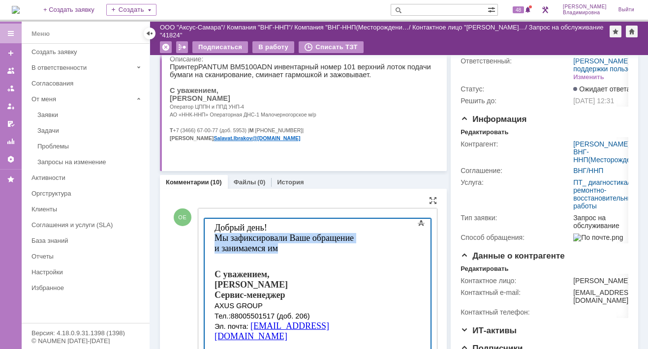
drag, startPoint x: 213, startPoint y: 236, endPoint x: 287, endPoint y: 251, distance: 76.4
click at [287, 251] on body "Добрый день! Мы зафиксировали Ваше обращение и занимаемся им С уважением, Орлов…" at bounding box center [284, 293] width 148 height 148
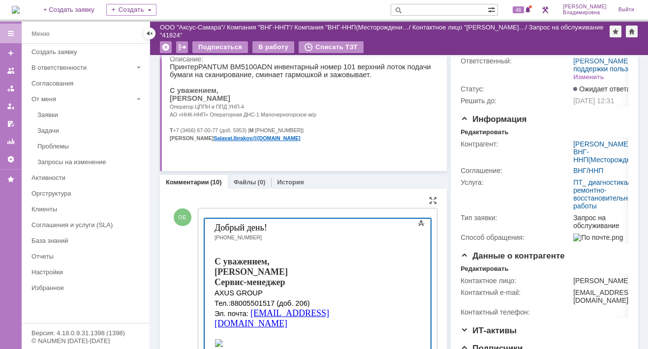
click at [212, 238] on body "Добрый день! +7 (929) 204-64-95 С уважением, Орлова Елена Сервис-менеджер AXUS …" at bounding box center [284, 286] width 148 height 135
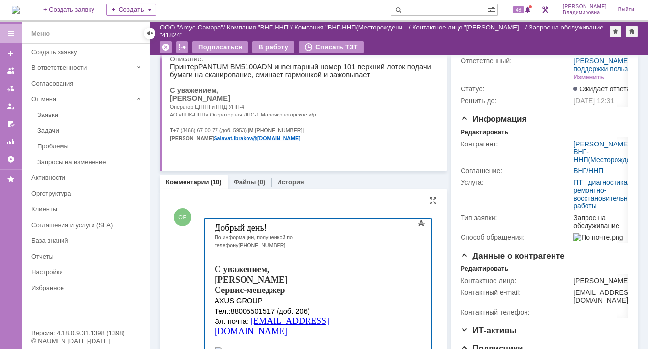
click at [350, 237] on div "По информации, полученной по телефону +7 (929) 204-64-95" at bounding box center [284, 241] width 140 height 16
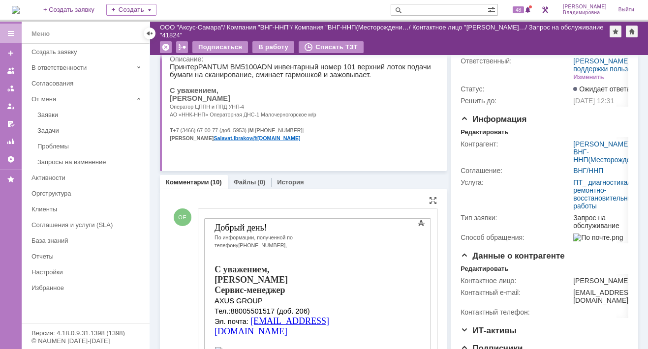
click at [354, 238] on div "По информации, полученной по телефону +7 (929) 204-64-95," at bounding box center [284, 241] width 140 height 16
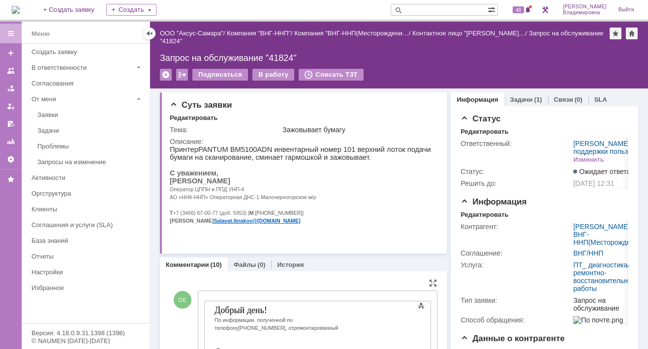
click at [354, 321] on div "По информации, полученной по телефону +7 (929) 204-64-95, отремонтированный" at bounding box center [284, 324] width 140 height 16
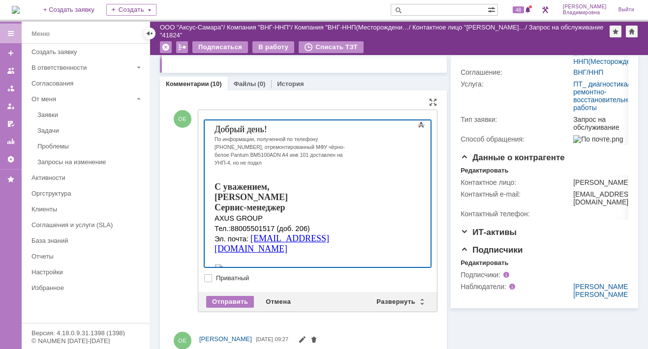
scroll to position [179, 3]
drag, startPoint x: 215, startPoint y: 127, endPoint x: 255, endPoint y: 154, distance: 47.9
click at [255, 154] on body "Добрый день! По информации, полученной по телефону +7 (929) 204-64-95, отремонт…" at bounding box center [284, 200] width 148 height 159
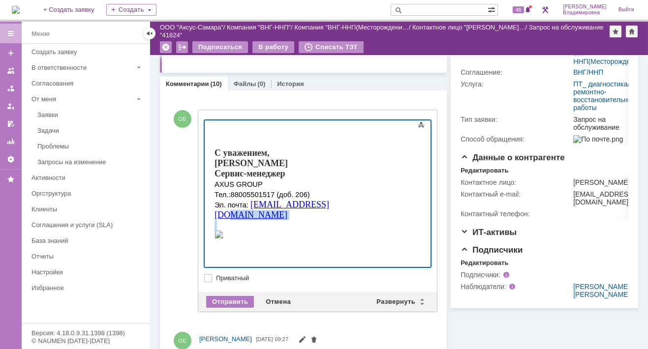
drag, startPoint x: 286, startPoint y: 258, endPoint x: 385, endPoint y: 121, distance: 169.4
click at [358, 138] on html "С уважением, Орлова Елена Сервис-менеджер AXUS GROUP Тел.: 88005501517 (доб. 20…" at bounding box center [284, 183] width 148 height 125
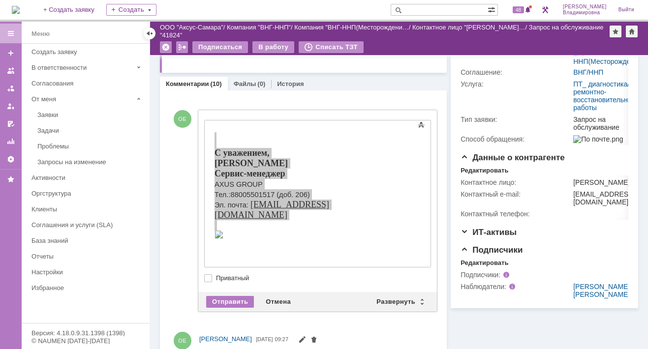
click at [357, 79] on div "Комментарии (10) Файлы (0) История" at bounding box center [303, 84] width 287 height 14
click at [429, 100] on div at bounding box center [433, 102] width 8 height 8
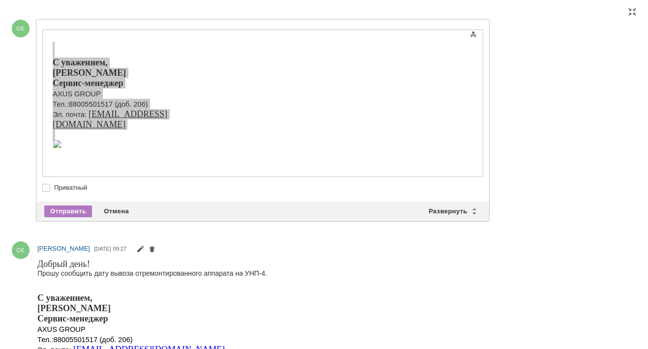
scroll to position [16, 0]
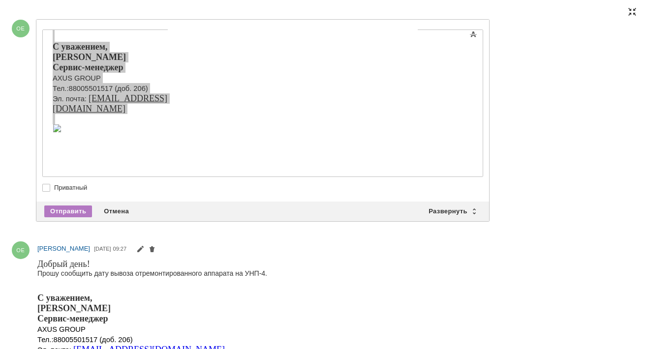
click at [629, 15] on div at bounding box center [633, 12] width 8 height 8
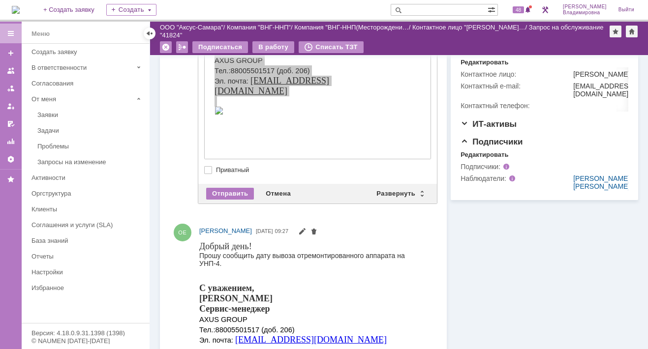
scroll to position [295, 0]
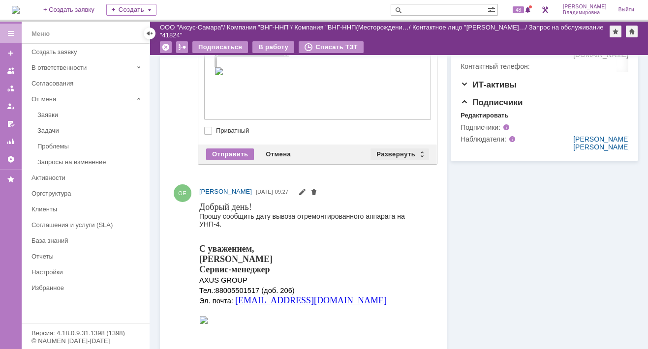
click at [392, 155] on div "Развернуть" at bounding box center [400, 155] width 59 height 12
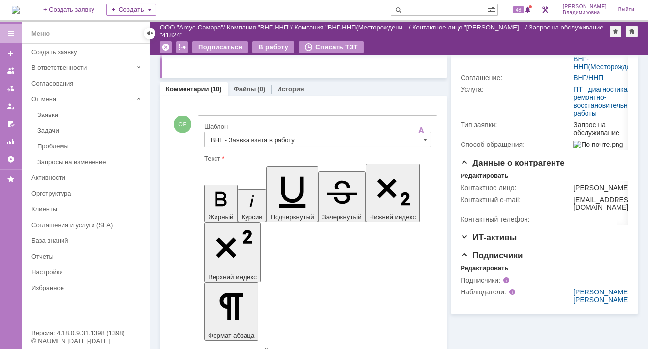
scroll to position [43, 0]
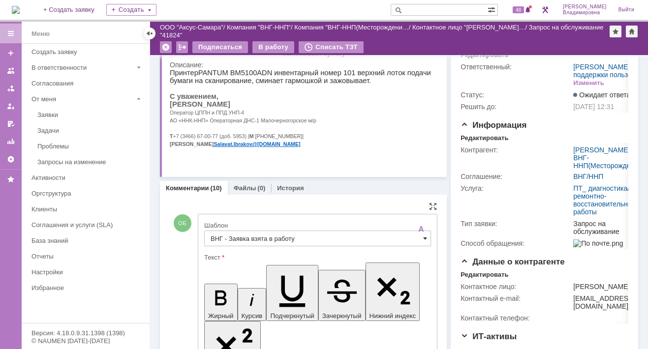
click at [423, 237] on span at bounding box center [425, 239] width 4 height 8
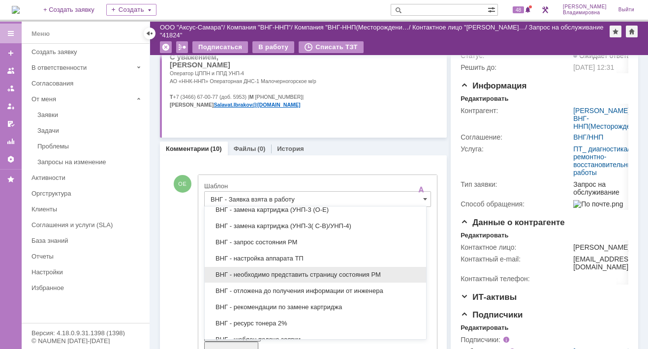
scroll to position [309, 0]
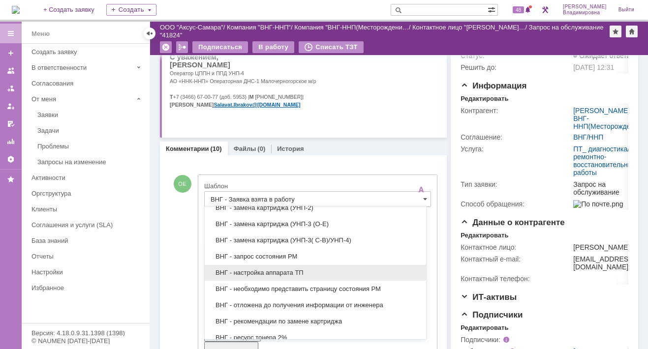
click at [250, 269] on span "ВНГ - настройка аппарата ТП" at bounding box center [316, 273] width 210 height 8
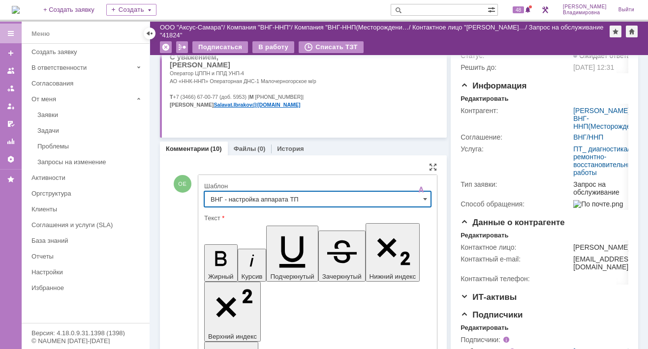
type input "ВНГ - настройка аппарата ТП"
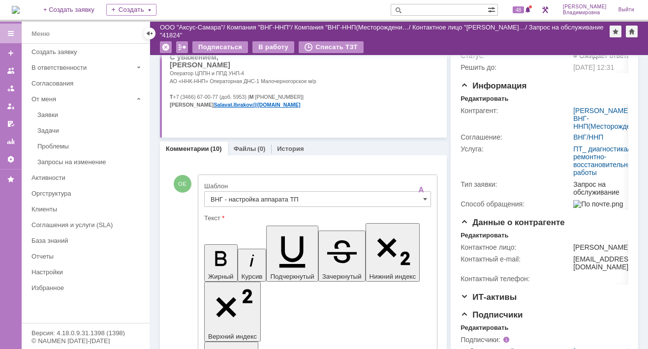
drag, startPoint x: 311, startPoint y: 2258, endPoint x: 350, endPoint y: 2258, distance: 39.4
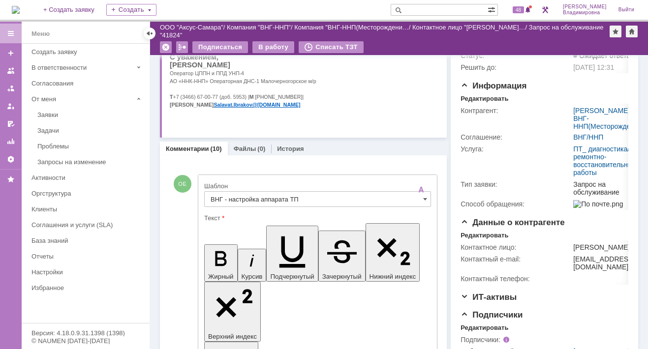
drag, startPoint x: 214, startPoint y: 2298, endPoint x: 355, endPoint y: 2297, distance: 140.8
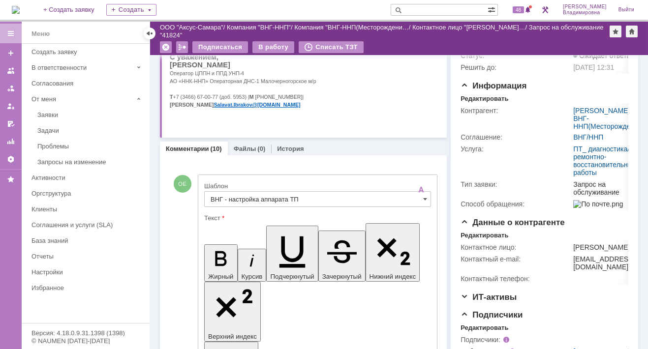
scroll to position [12, 0]
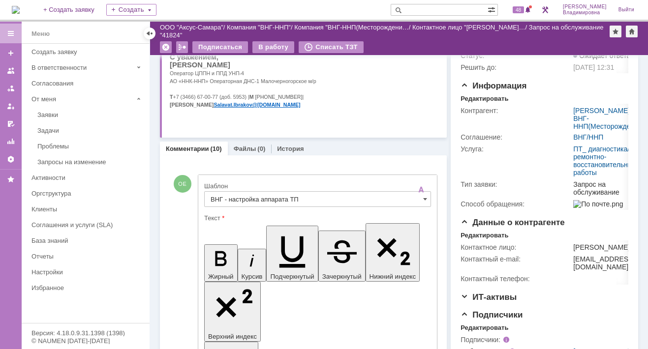
drag, startPoint x: 214, startPoint y: 2246, endPoint x: 392, endPoint y: 2254, distance: 178.4
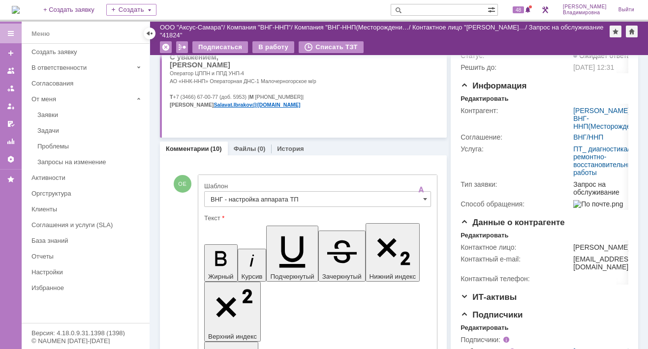
scroll to position [67, 0]
drag, startPoint x: 215, startPoint y: 2239, endPoint x: 274, endPoint y: 2237, distance: 59.1
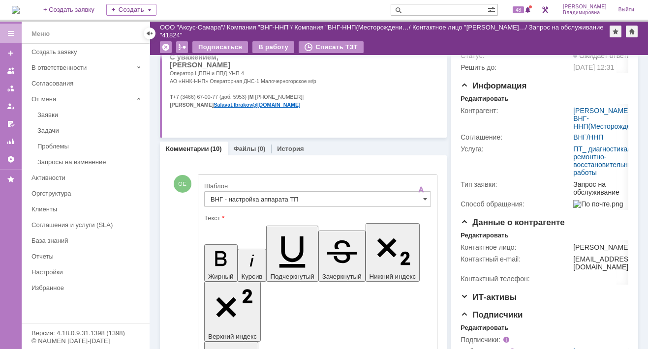
drag, startPoint x: 214, startPoint y: 2250, endPoint x: 273, endPoint y: 2253, distance: 59.1
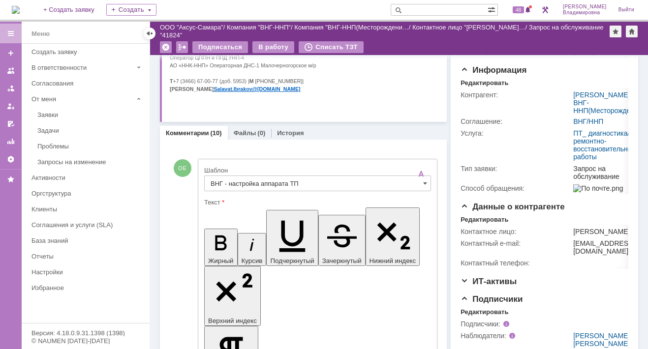
scroll to position [345, 0]
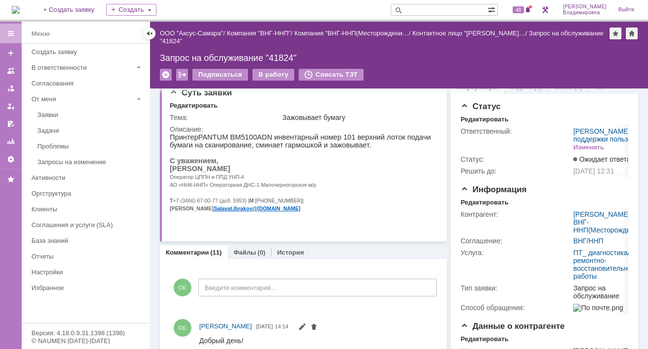
scroll to position [0, 0]
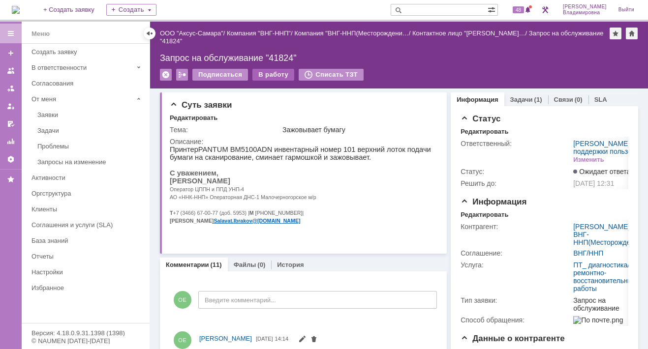
click at [272, 71] on div "В работу" at bounding box center [274, 75] width 42 height 12
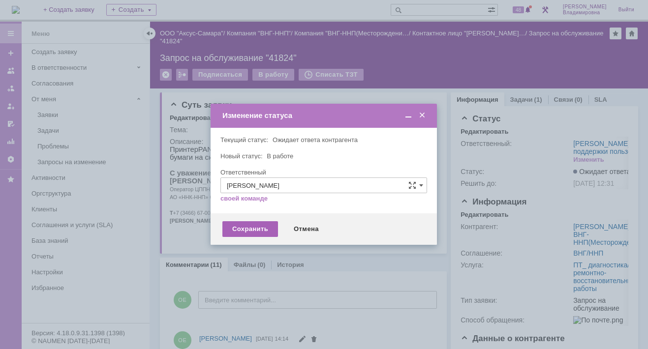
click at [251, 228] on div "Сохранить" at bounding box center [250, 230] width 56 height 16
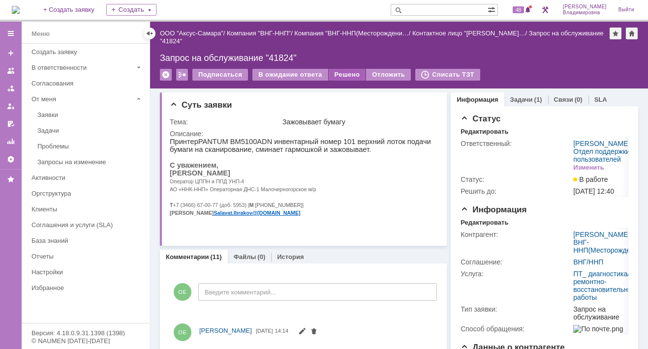
click at [344, 72] on div "Решено" at bounding box center [347, 75] width 37 height 12
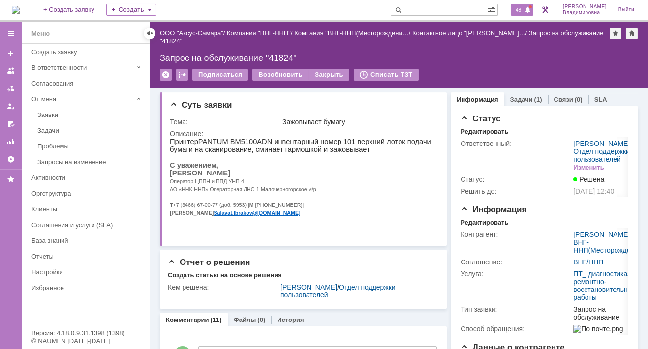
click at [526, 5] on div "48" at bounding box center [522, 10] width 23 height 12
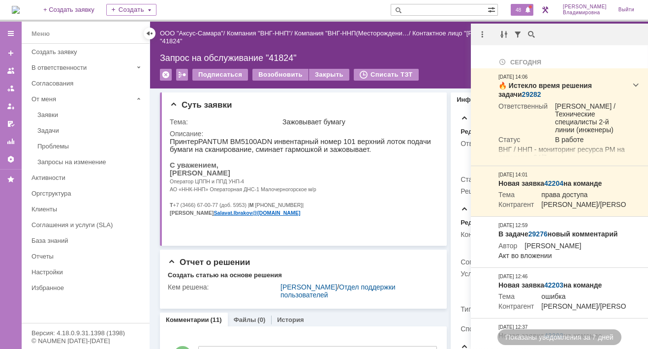
click at [521, 7] on span "48" at bounding box center [518, 9] width 11 height 7
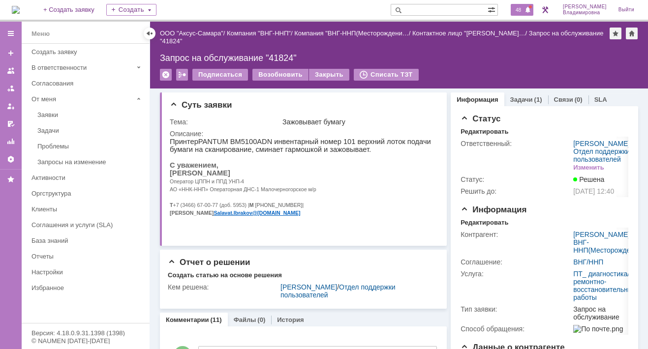
click at [524, 9] on span "48" at bounding box center [518, 9] width 11 height 7
click at [354, 6] on div "На домашнюю + Создать заявку Создать 48 Орлова Елена Владимировна Выйти" at bounding box center [324, 11] width 648 height 22
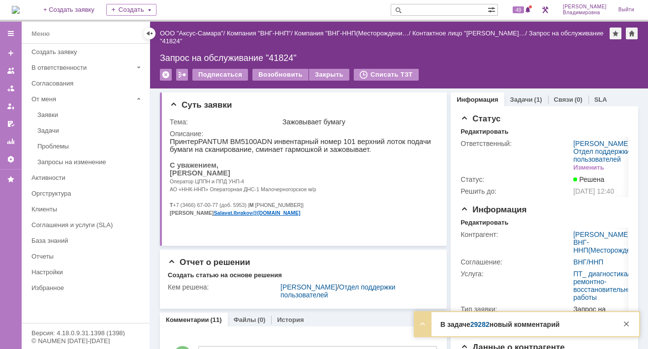
click at [479, 328] on link "29282" at bounding box center [480, 325] width 19 height 8
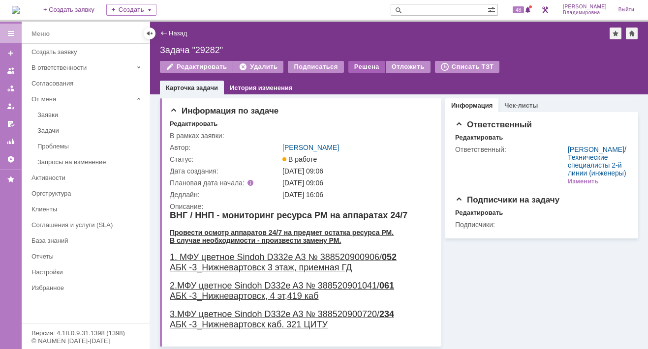
click at [352, 63] on div "Решена" at bounding box center [367, 67] width 37 height 12
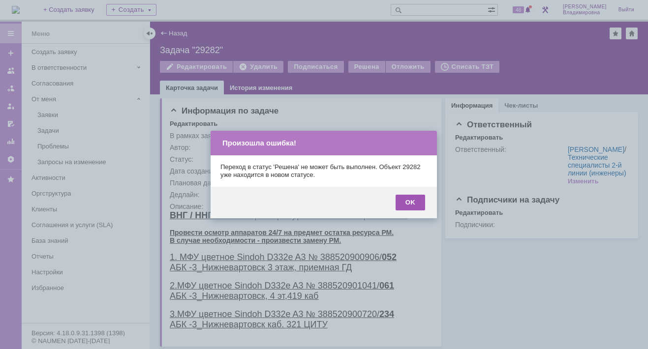
click at [410, 203] on div "OK" at bounding box center [411, 203] width 30 height 16
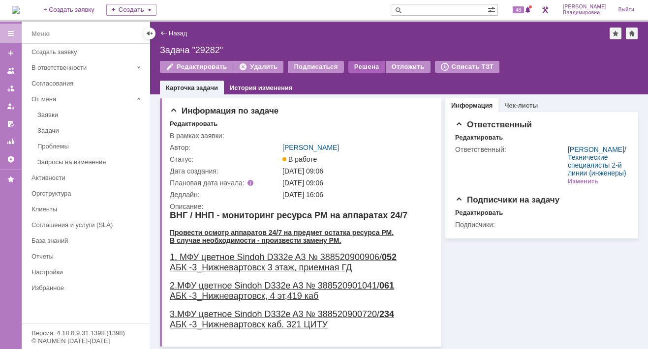
click at [358, 64] on div "Решена" at bounding box center [367, 67] width 37 height 12
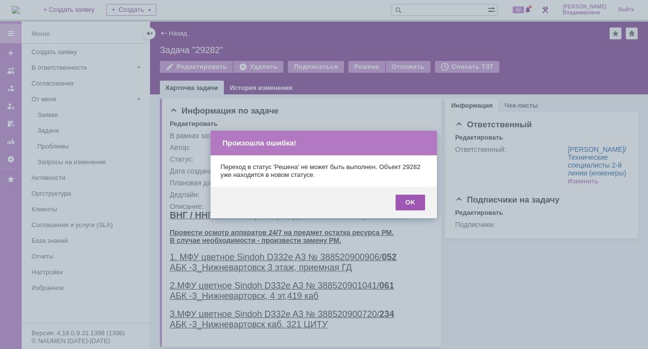
click at [409, 208] on div "OK" at bounding box center [411, 203] width 30 height 16
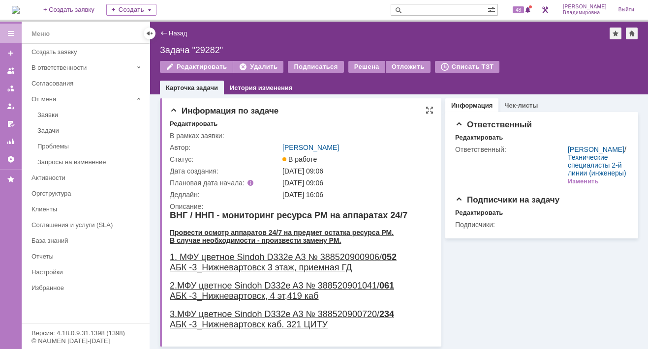
click at [310, 122] on div "Редактировать" at bounding box center [302, 124] width 264 height 9
click at [123, 80] on div "Согласования" at bounding box center [88, 83] width 112 height 7
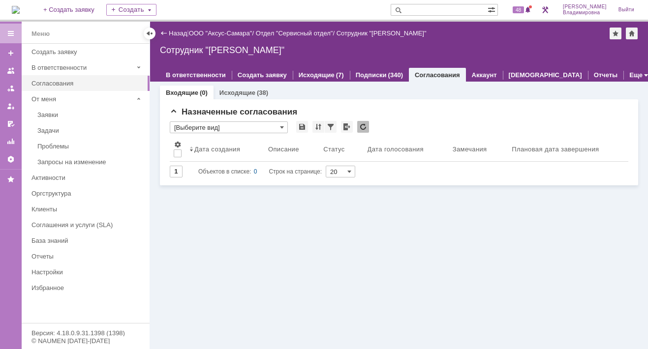
click at [426, 6] on input "text" at bounding box center [439, 10] width 97 height 12
type input "29281"
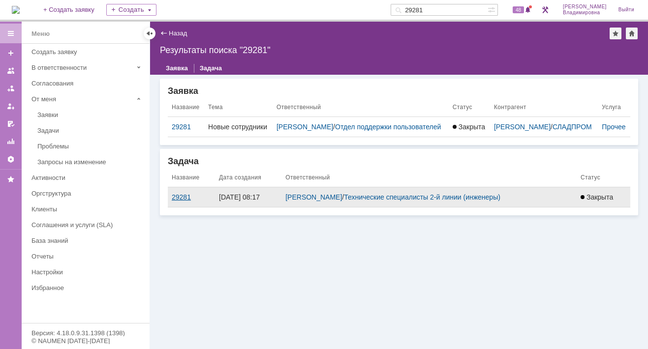
click at [179, 201] on div "29281" at bounding box center [191, 197] width 39 height 8
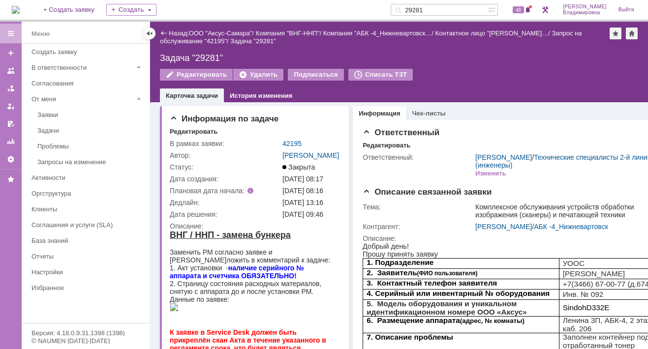
click at [451, 11] on input "29281" at bounding box center [439, 10] width 97 height 12
click at [524, 9] on span "48" at bounding box center [518, 9] width 11 height 7
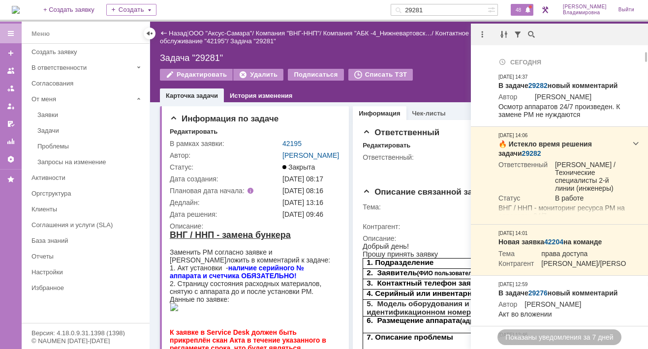
click at [559, 61] on div "Сегодня" at bounding box center [563, 61] width 128 height 9
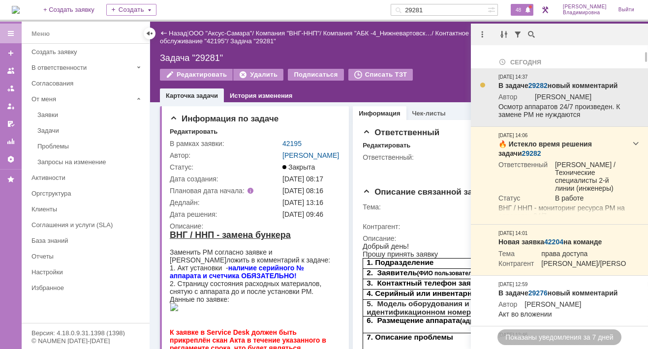
click at [538, 85] on link "29282" at bounding box center [538, 86] width 19 height 8
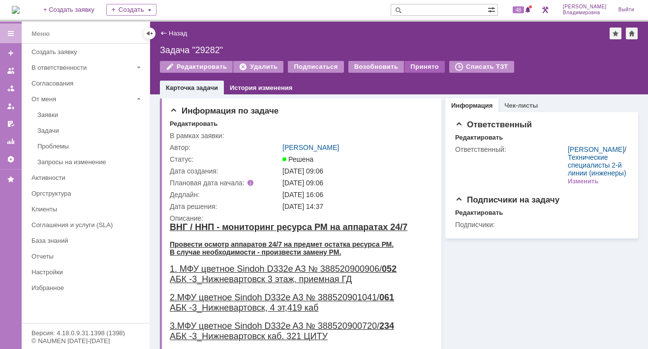
click at [413, 63] on div "Принято" at bounding box center [425, 67] width 40 height 12
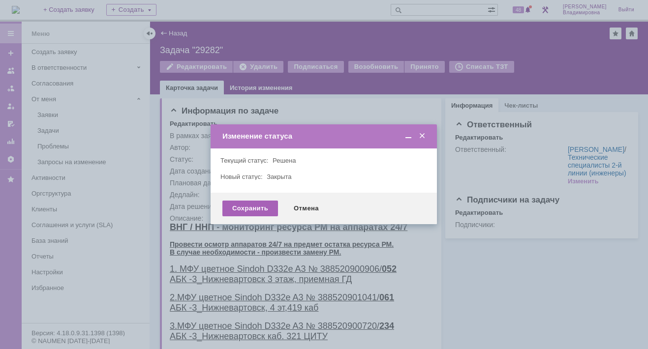
click at [248, 205] on div "Сохранить" at bounding box center [250, 209] width 56 height 16
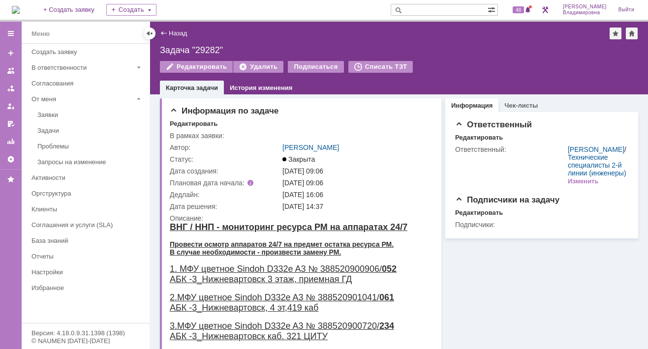
click at [20, 9] on img at bounding box center [16, 10] width 8 height 8
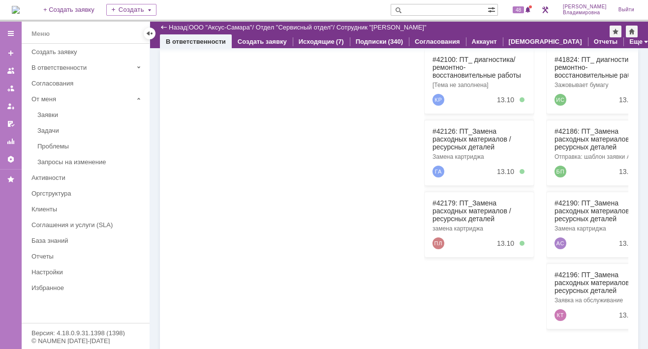
scroll to position [148, 0]
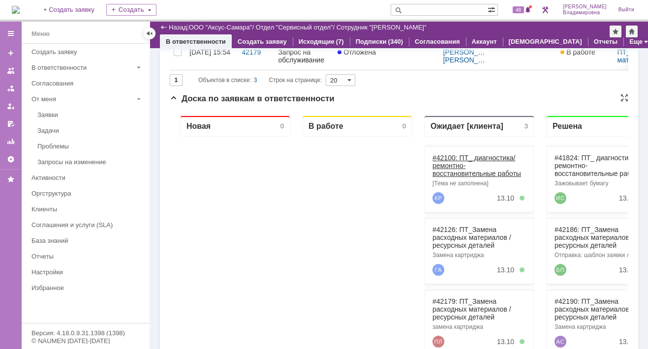
click at [454, 159] on link "#42100: ПТ_ диагностика/ ремонтно-восстановительные работы" at bounding box center [477, 166] width 89 height 24
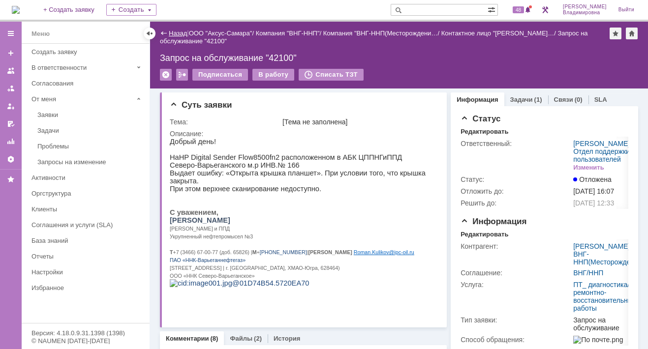
click at [174, 30] on link "Назад" at bounding box center [178, 33] width 18 height 7
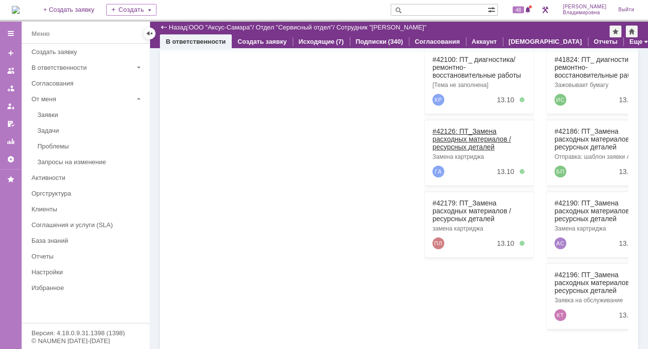
click at [447, 130] on link "#42126: ПТ_Замена расходных материалов / ресурсных деталей" at bounding box center [472, 139] width 79 height 24
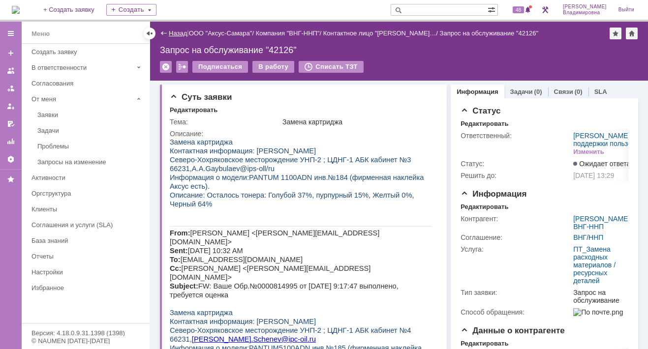
click at [176, 31] on link "Назад" at bounding box center [178, 33] width 18 height 7
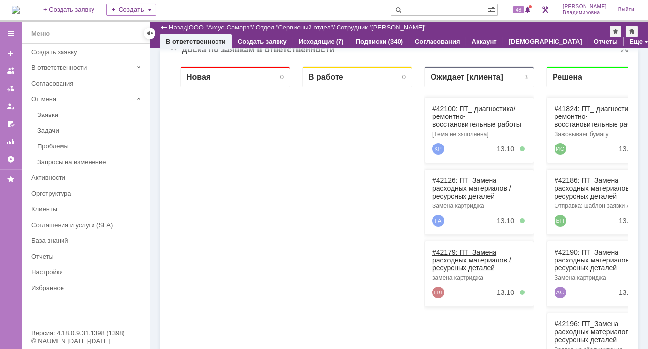
click at [448, 250] on link "#42179: ПТ_Замена расходных материалов / ресурсных деталей" at bounding box center [472, 261] width 79 height 24
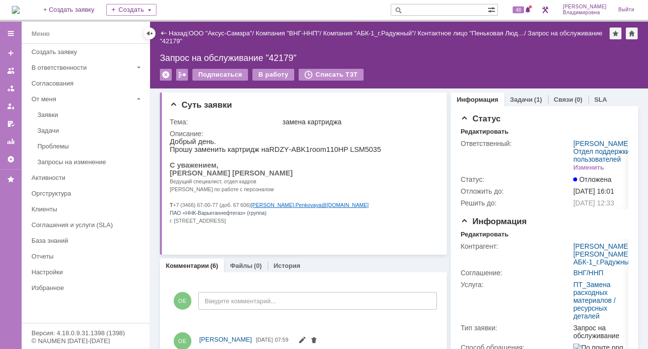
drag, startPoint x: 421, startPoint y: 58, endPoint x: 413, endPoint y: 59, distance: 9.0
click at [420, 58] on div "Запрос на обслуживание "42179"" at bounding box center [399, 58] width 478 height 10
click at [523, 11] on span "48" at bounding box center [518, 9] width 11 height 7
click at [422, 11] on input "text" at bounding box center [439, 10] width 97 height 12
type input "41789"
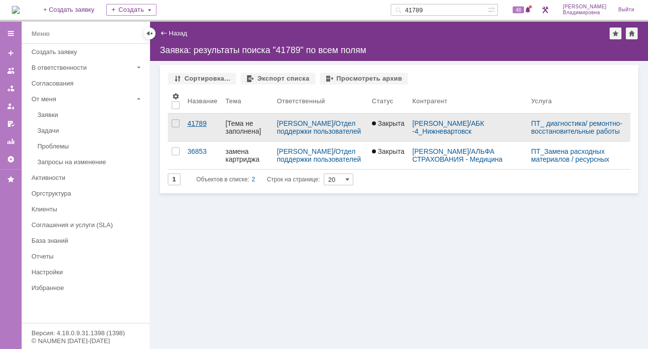
click at [198, 125] on div "41789" at bounding box center [203, 124] width 30 height 8
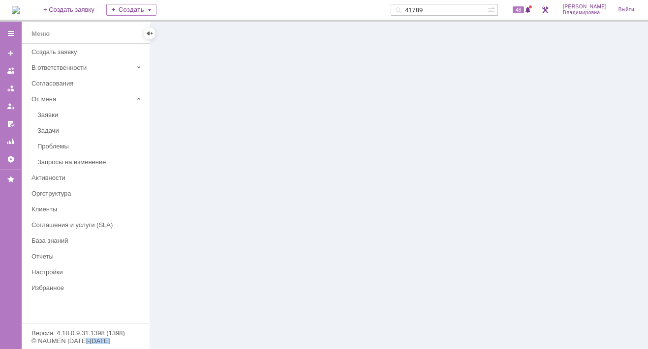
click at [198, 125] on div at bounding box center [399, 186] width 498 height 328
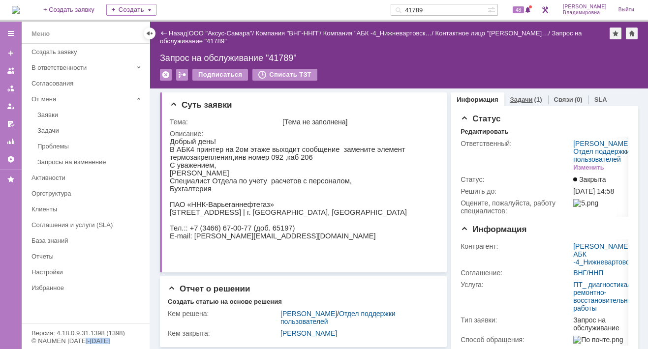
click at [514, 97] on link "Задачи" at bounding box center [521, 99] width 23 height 7
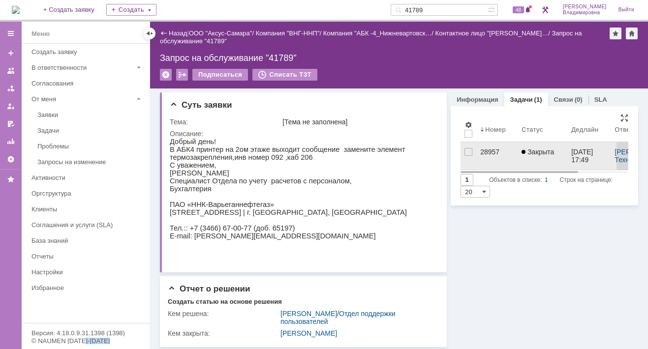
click at [480, 149] on div "28957" at bounding box center [496, 152] width 33 height 8
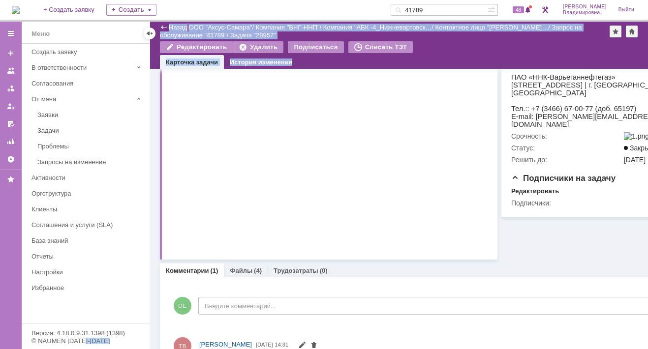
scroll to position [288, 0]
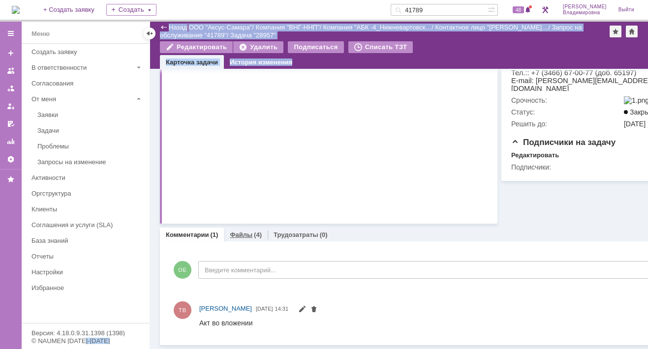
click at [238, 231] on link "Файлы" at bounding box center [241, 234] width 23 height 7
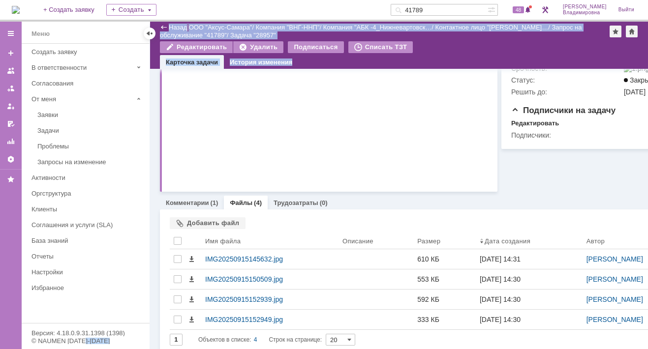
scroll to position [328, 0]
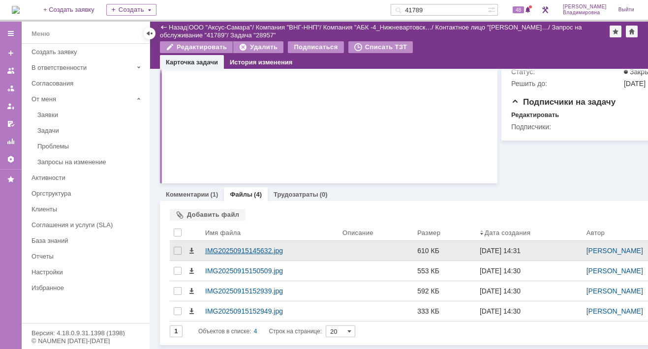
click at [226, 247] on div "IMG20250915145632.jpg" at bounding box center [269, 251] width 129 height 8
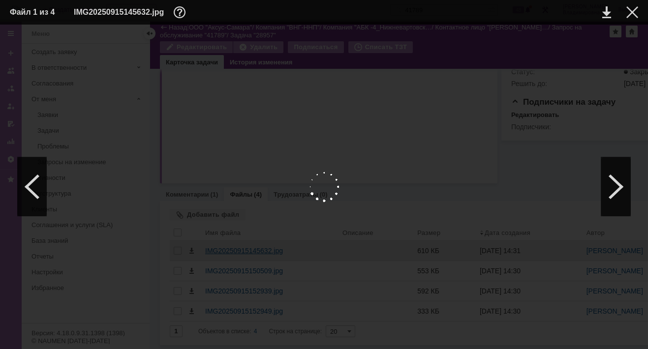
click at [226, 244] on div at bounding box center [324, 186] width 629 height 305
click at [614, 190] on div at bounding box center [617, 187] width 30 height 59
click at [613, 190] on div at bounding box center [617, 187] width 30 height 59
click at [620, 185] on div at bounding box center [617, 187] width 30 height 59
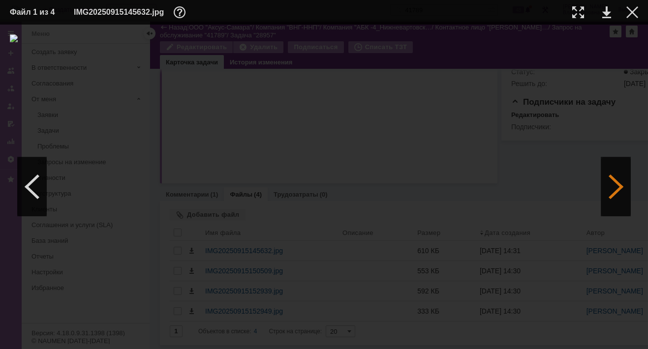
click at [621, 189] on div at bounding box center [617, 187] width 30 height 59
click at [635, 9] on div at bounding box center [633, 12] width 12 height 12
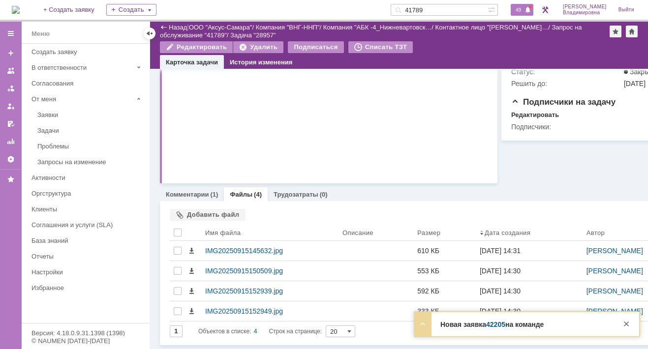
click at [520, 14] on div "49" at bounding box center [522, 10] width 23 height 12
click at [491, 328] on link "42167" at bounding box center [492, 325] width 19 height 8
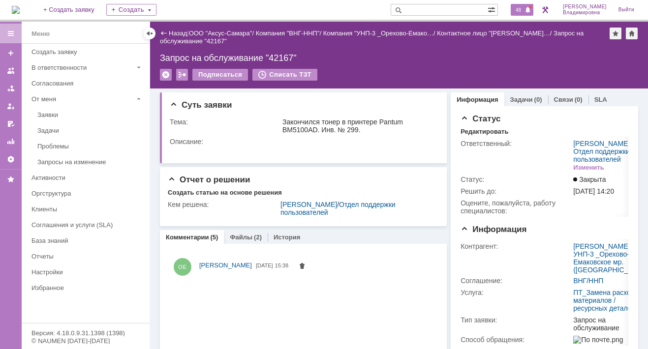
click at [524, 7] on span "48" at bounding box center [518, 9] width 11 height 7
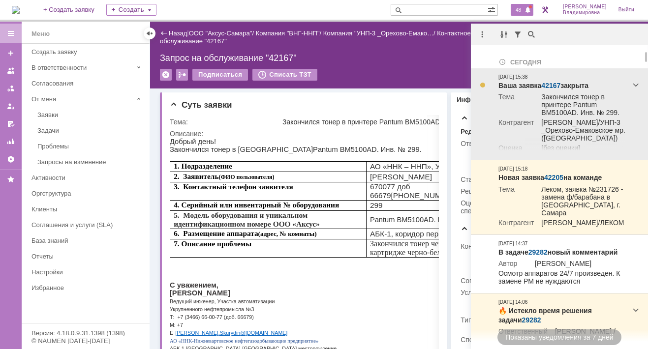
click at [547, 84] on link "42167" at bounding box center [550, 86] width 19 height 8
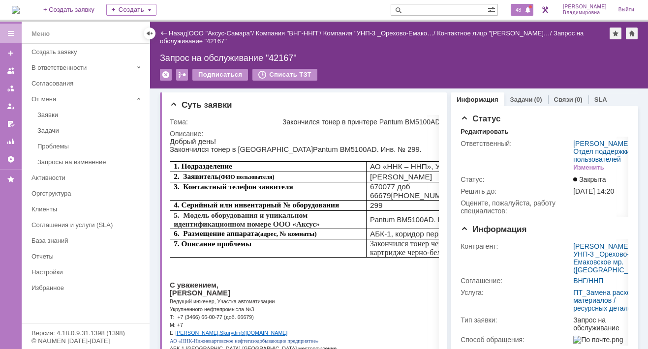
click at [521, 8] on span "48" at bounding box center [518, 9] width 11 height 7
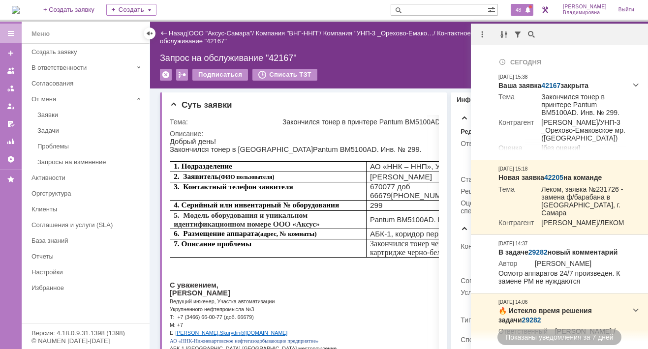
click at [524, 9] on span "48" at bounding box center [518, 9] width 11 height 7
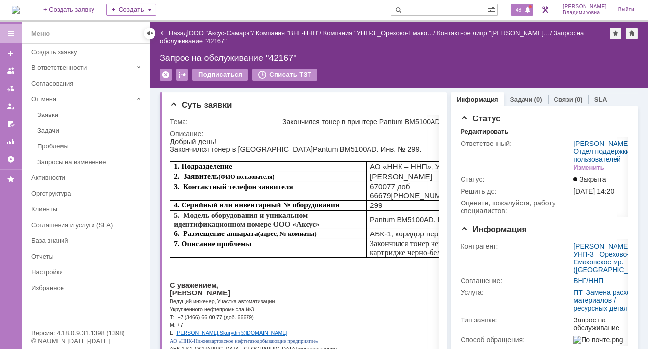
click at [524, 9] on span "48" at bounding box center [518, 9] width 11 height 7
click at [399, 58] on div "Запрос на обслуживание "42167"" at bounding box center [399, 58] width 478 height 10
click at [520, 12] on span "48" at bounding box center [518, 9] width 11 height 7
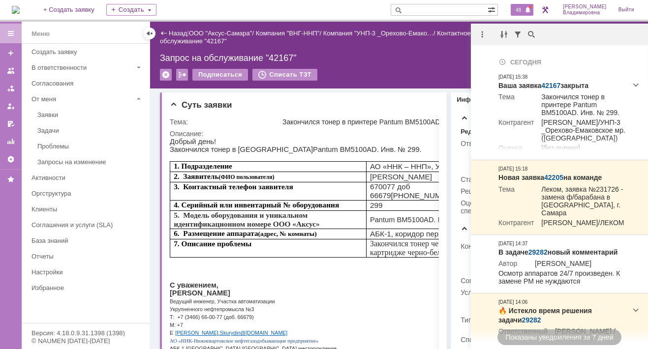
click at [524, 11] on span "48" at bounding box center [518, 9] width 11 height 7
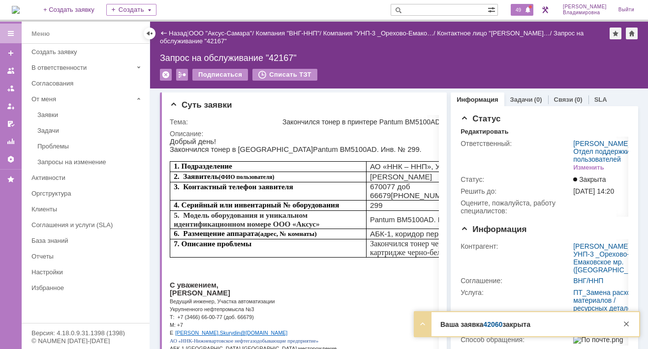
click at [522, 7] on span "49" at bounding box center [518, 9] width 11 height 7
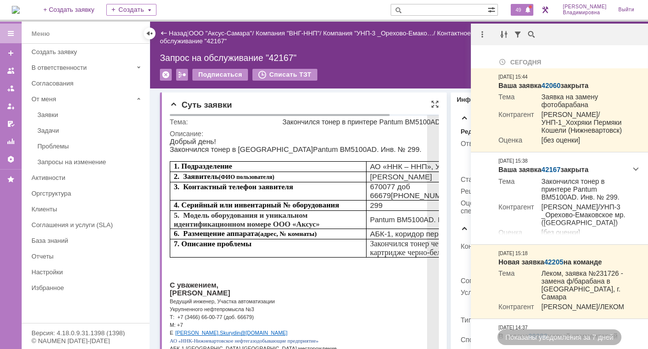
click at [337, 302] on p "Ведущий инженер, Участка автоматизации" at bounding box center [332, 301] width 325 height 8
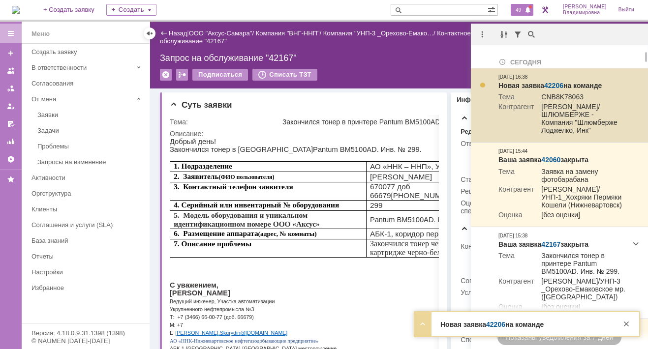
click at [552, 87] on link "42206" at bounding box center [553, 86] width 19 height 8
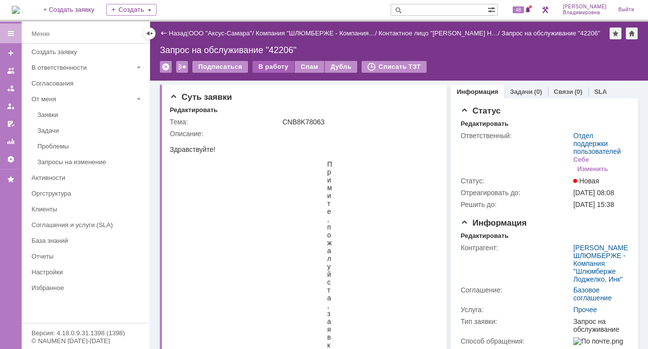
click at [265, 68] on div "В работу" at bounding box center [274, 67] width 42 height 12
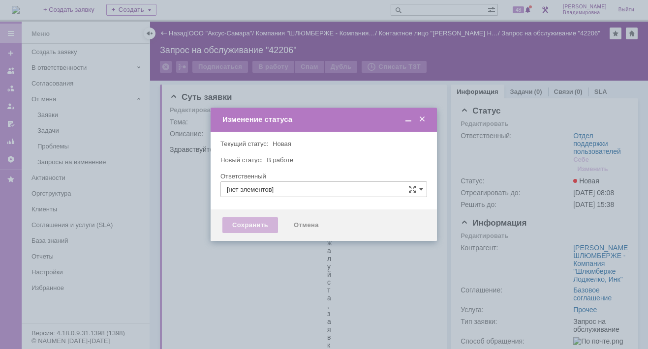
type input "Отдел поддержки пользователей"
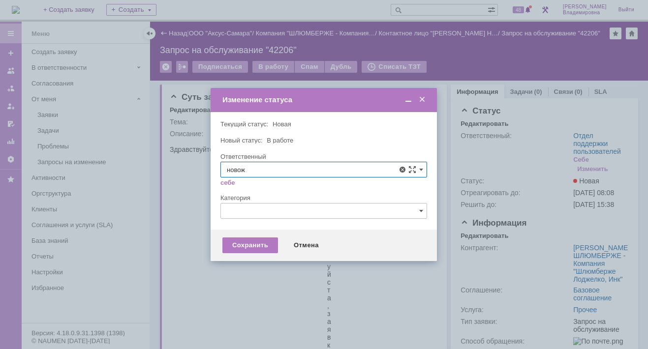
click at [278, 245] on div "[PERSON_NAME]" at bounding box center [324, 242] width 206 height 16
type input "[PERSON_NAME]"
click at [225, 247] on div "Сохранить" at bounding box center [250, 246] width 56 height 16
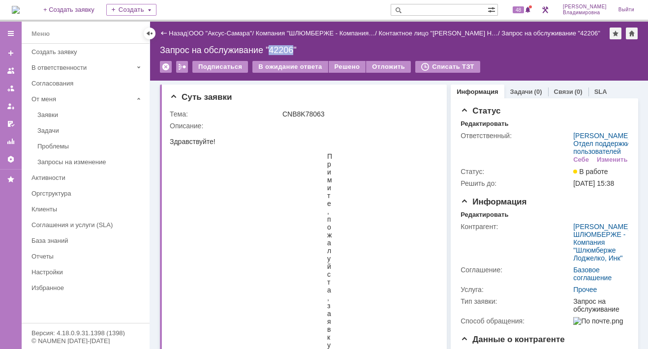
drag, startPoint x: 271, startPoint y: 50, endPoint x: 293, endPoint y: 49, distance: 22.7
click at [293, 49] on div "Запрос на обслуживание "42206"" at bounding box center [399, 50] width 478 height 10
copy div "42206"
click at [524, 9] on span "48" at bounding box center [518, 9] width 11 height 7
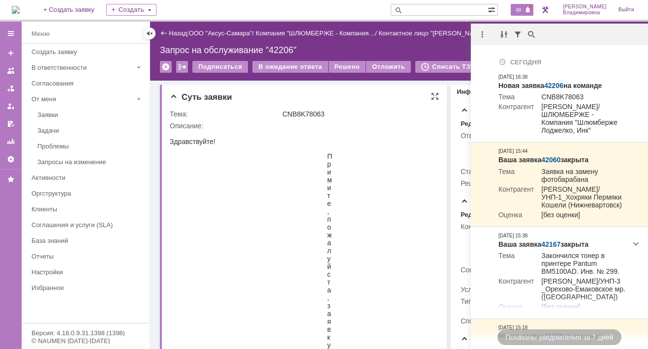
drag, startPoint x: 409, startPoint y: 301, endPoint x: 422, endPoint y: 304, distance: 13.5
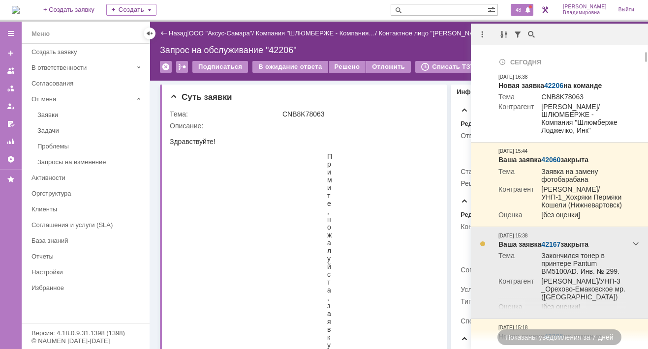
click at [555, 313] on div at bounding box center [563, 305] width 128 height 16
click at [503, 313] on div at bounding box center [563, 305] width 128 height 16
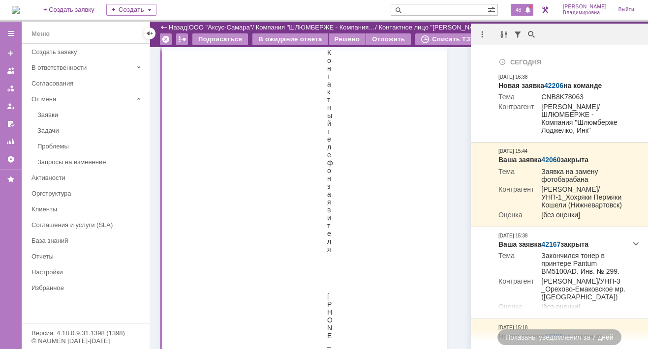
scroll to position [1083, 0]
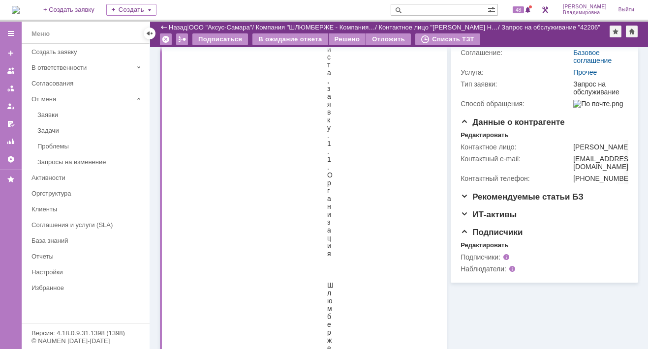
scroll to position [197, 0]
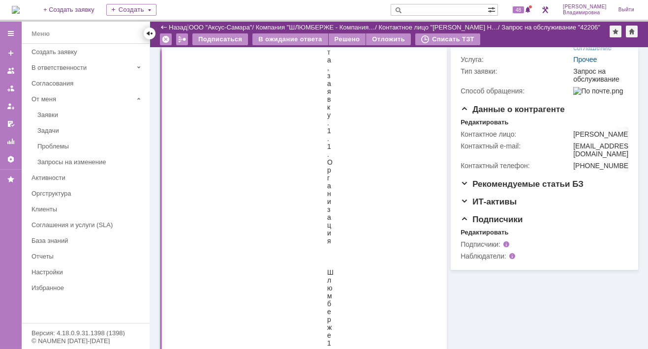
click at [150, 32] on div at bounding box center [150, 34] width 8 height 8
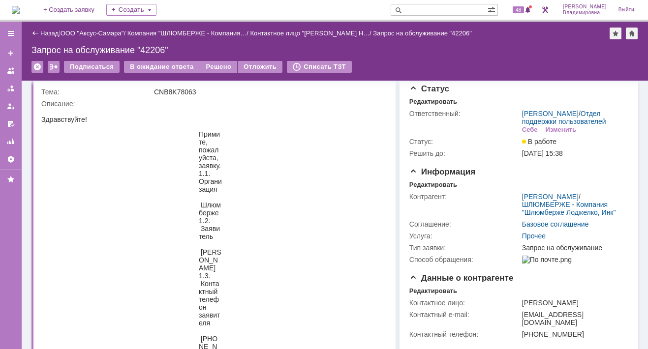
scroll to position [0, 0]
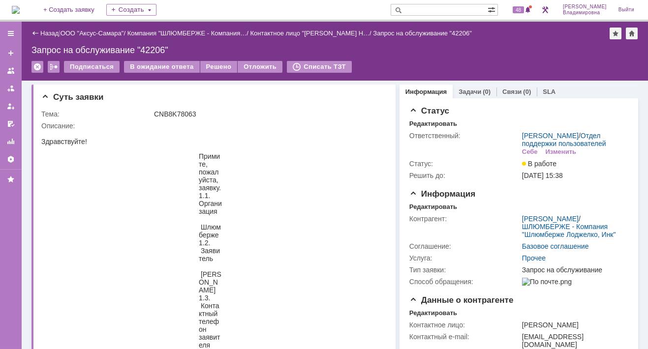
click at [36, 31] on div "Назад" at bounding box center [45, 33] width 27 height 7
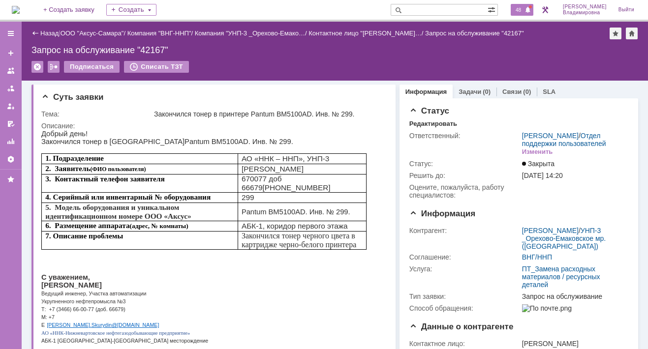
click at [525, 14] on div "48" at bounding box center [522, 10] width 23 height 12
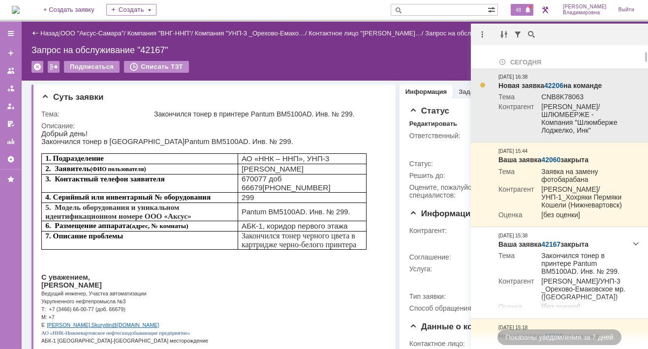
click at [553, 84] on link "42206" at bounding box center [553, 86] width 19 height 8
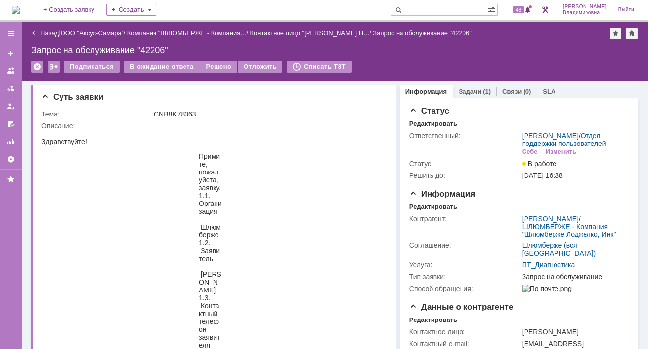
click at [20, 7] on img at bounding box center [16, 10] width 8 height 8
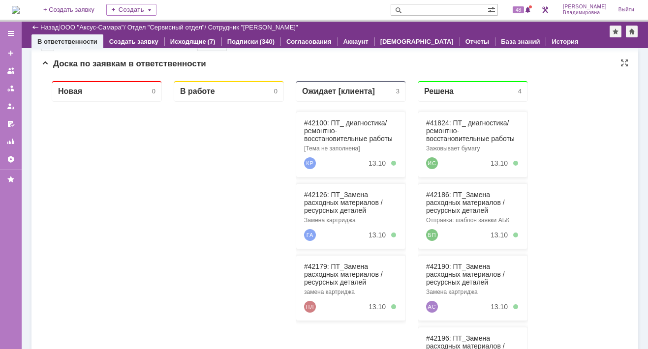
scroll to position [163, 0]
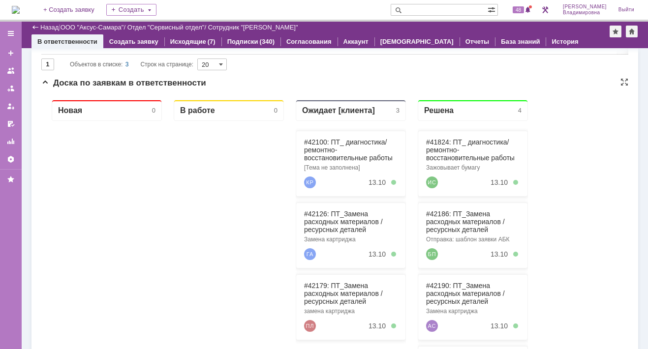
click at [318, 137] on div "#42100: ПТ_ диагностика/ ремонтно-восстановительные работы [Тема не заполнена] …" at bounding box center [351, 164] width 110 height 66
click at [317, 142] on link "#42100: ПТ_ диагностика/ ремонтно-восстановительные работы" at bounding box center [348, 150] width 89 height 24
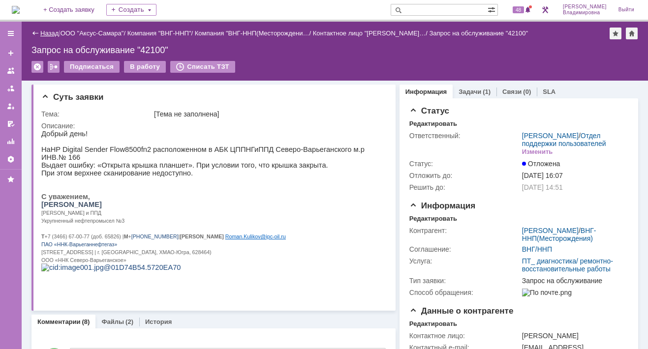
click at [50, 32] on link "Назад" at bounding box center [49, 33] width 18 height 7
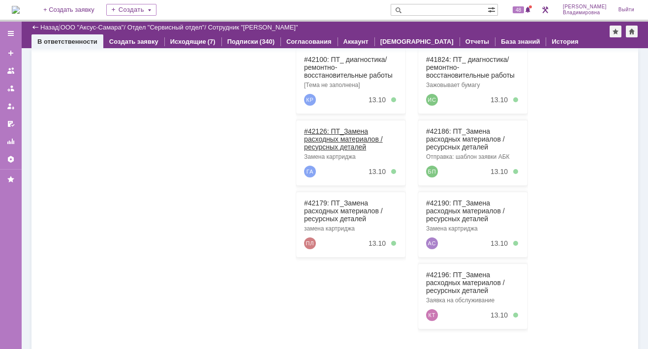
click at [312, 129] on link "#42126: ПТ_Замена расходных материалов / ресурсных деталей" at bounding box center [343, 139] width 79 height 24
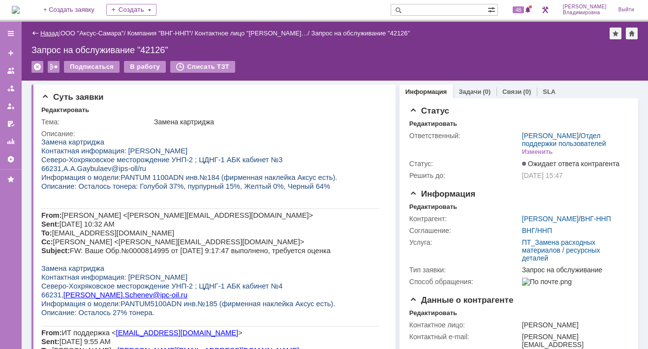
click at [42, 32] on link "Назад" at bounding box center [49, 33] width 18 height 7
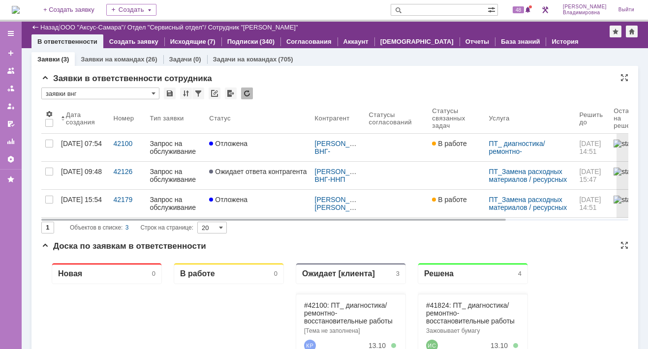
scroll to position [168, 0]
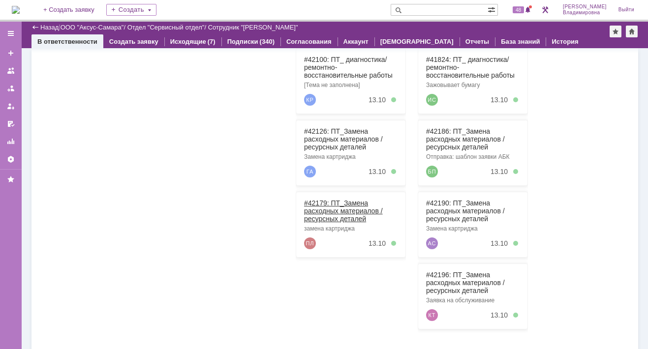
click at [316, 202] on link "#42179: ПТ_Замена расходных материалов / ресурсных деталей" at bounding box center [343, 211] width 79 height 24
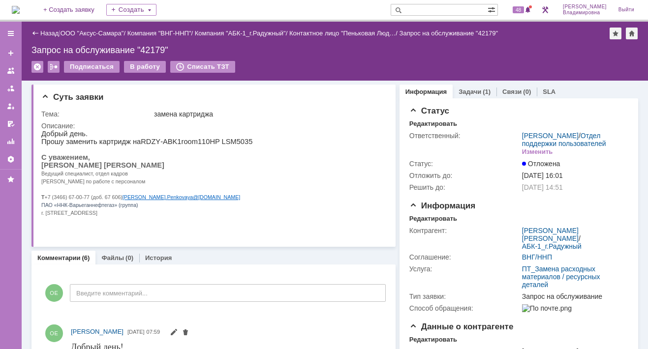
click at [38, 31] on div "Назад" at bounding box center [45, 33] width 27 height 7
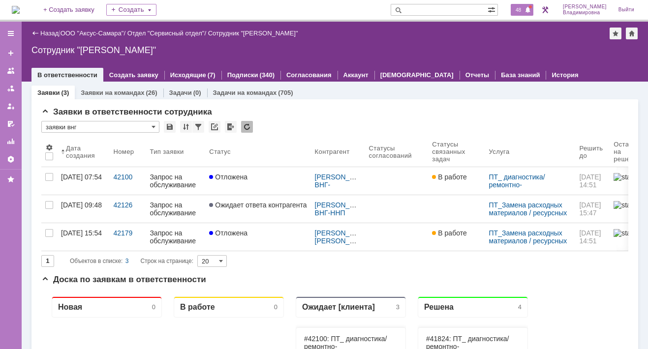
click at [524, 11] on span "48" at bounding box center [518, 9] width 11 height 7
